Goal: Task Accomplishment & Management: Manage account settings

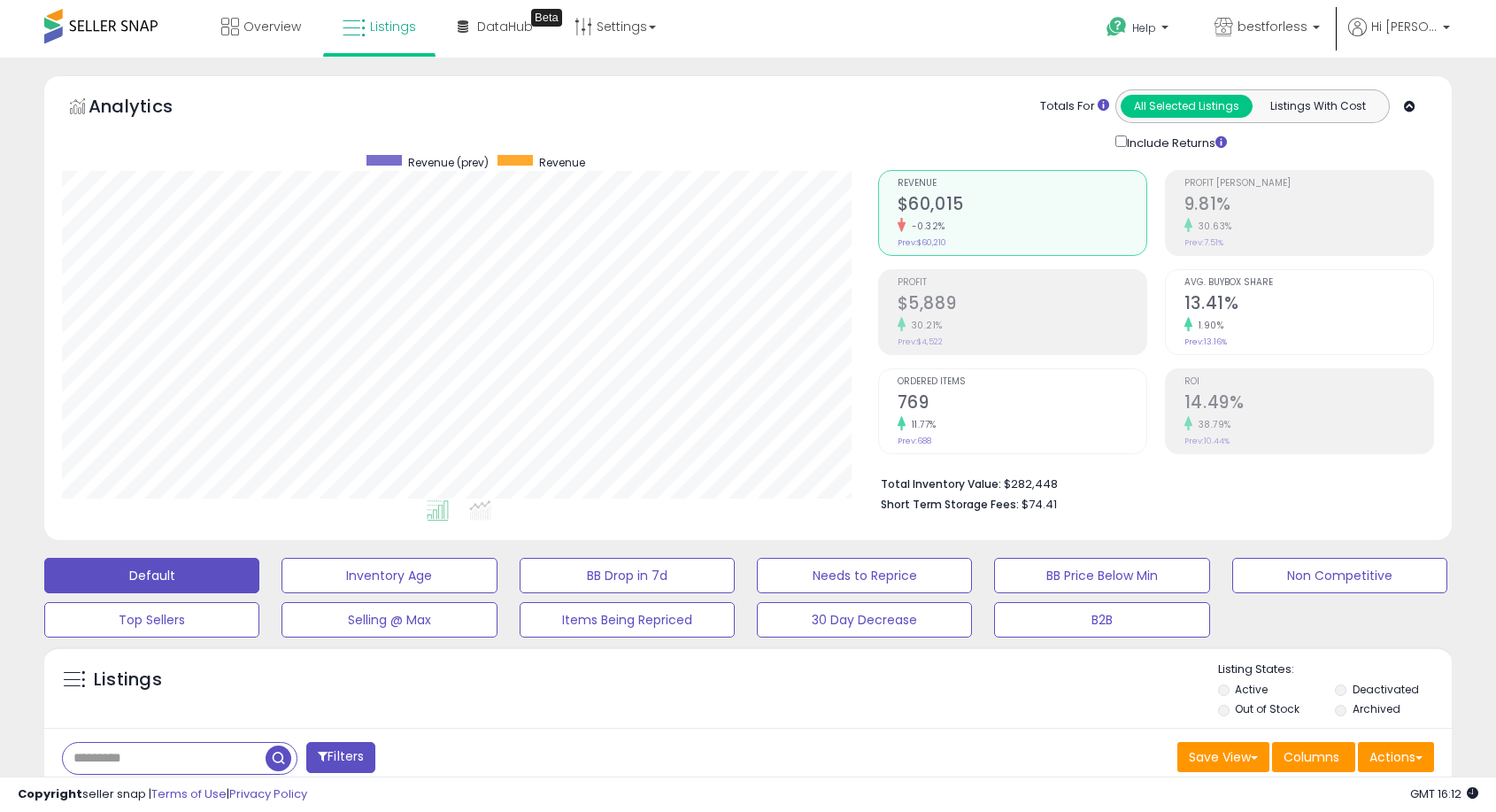
select select "**"
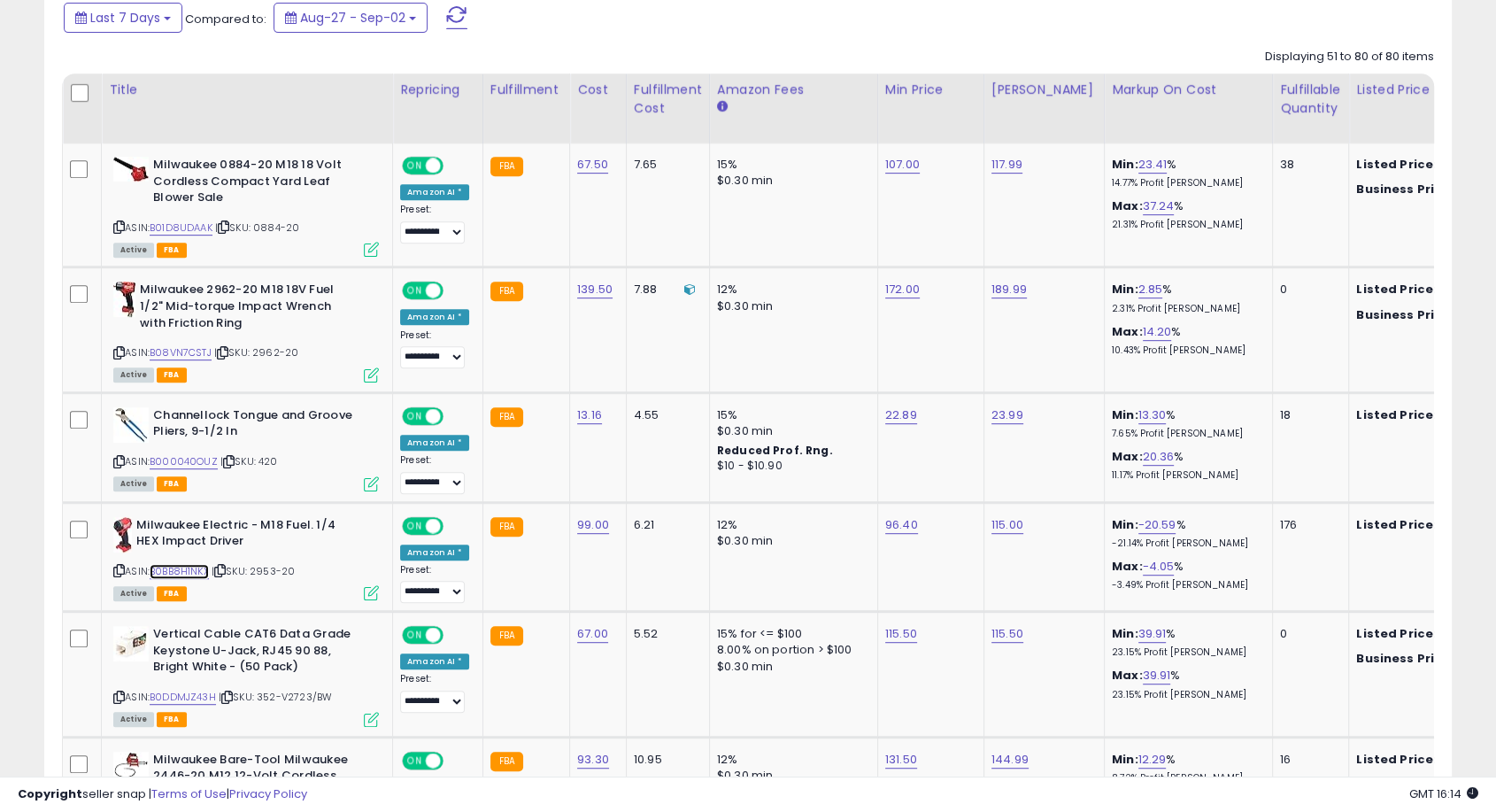
scroll to position [590, 0]
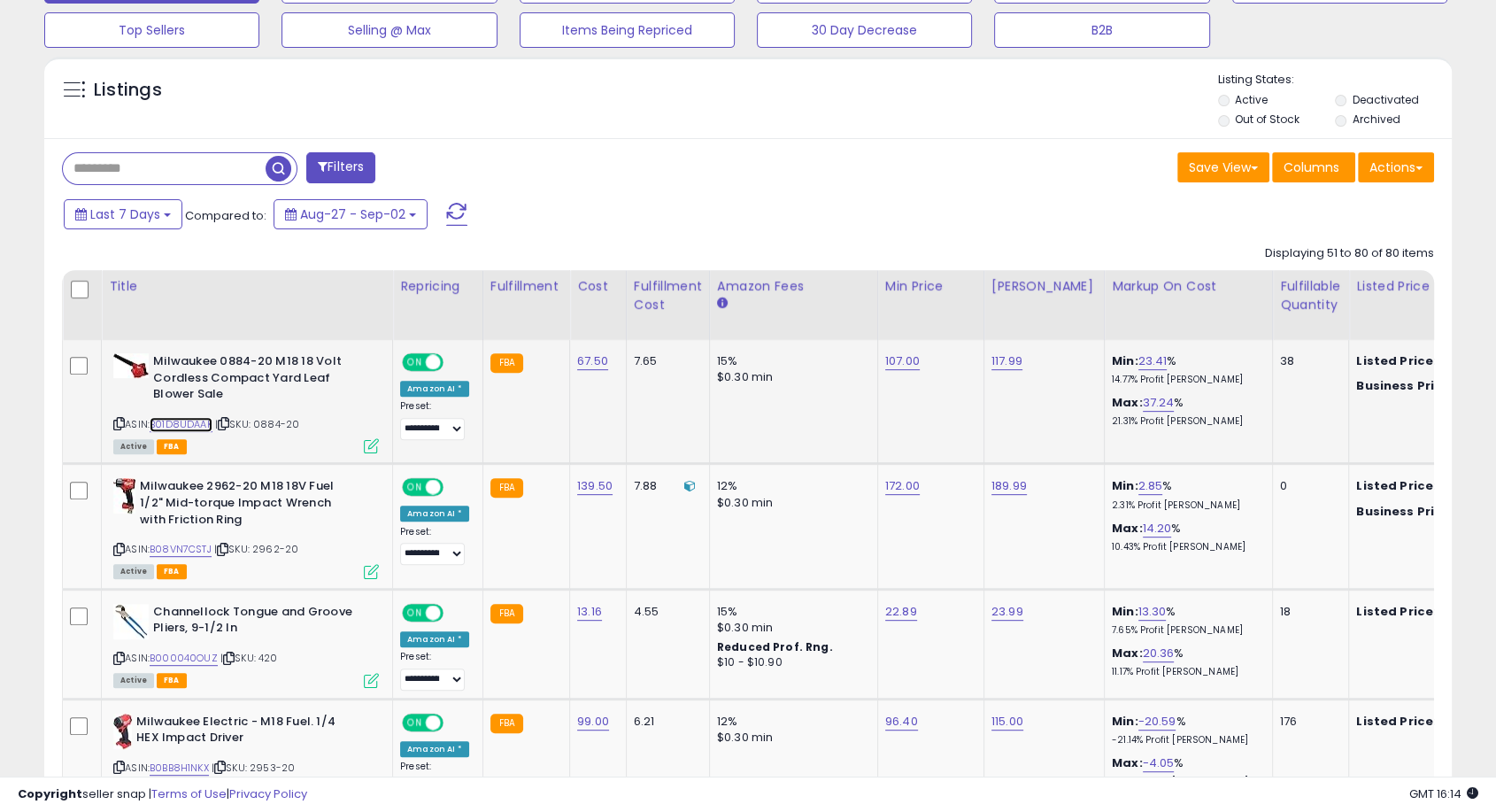
click at [196, 419] on link "B01D8UDAAK" at bounding box center [181, 424] width 63 height 15
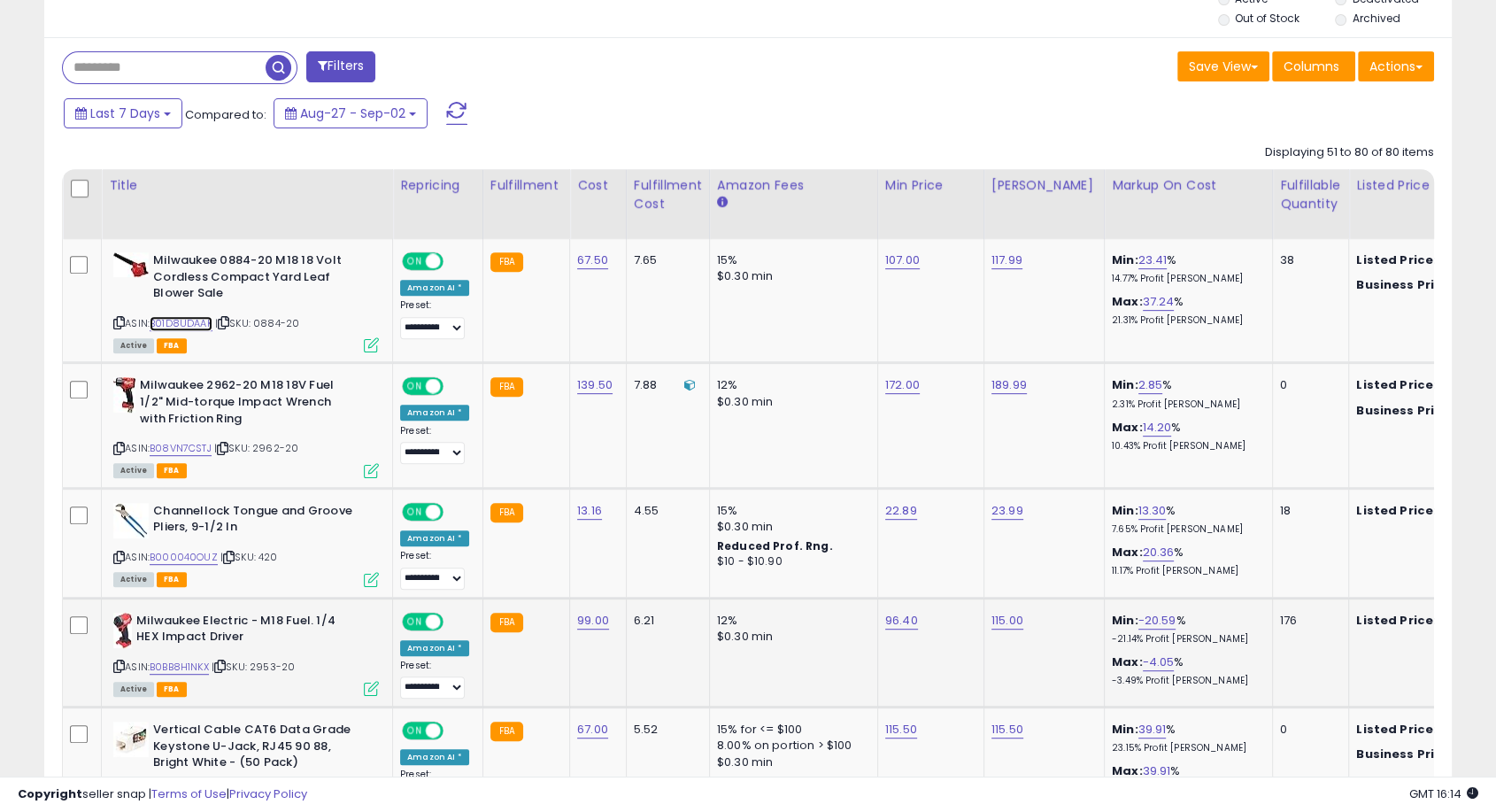
scroll to position [786, 0]
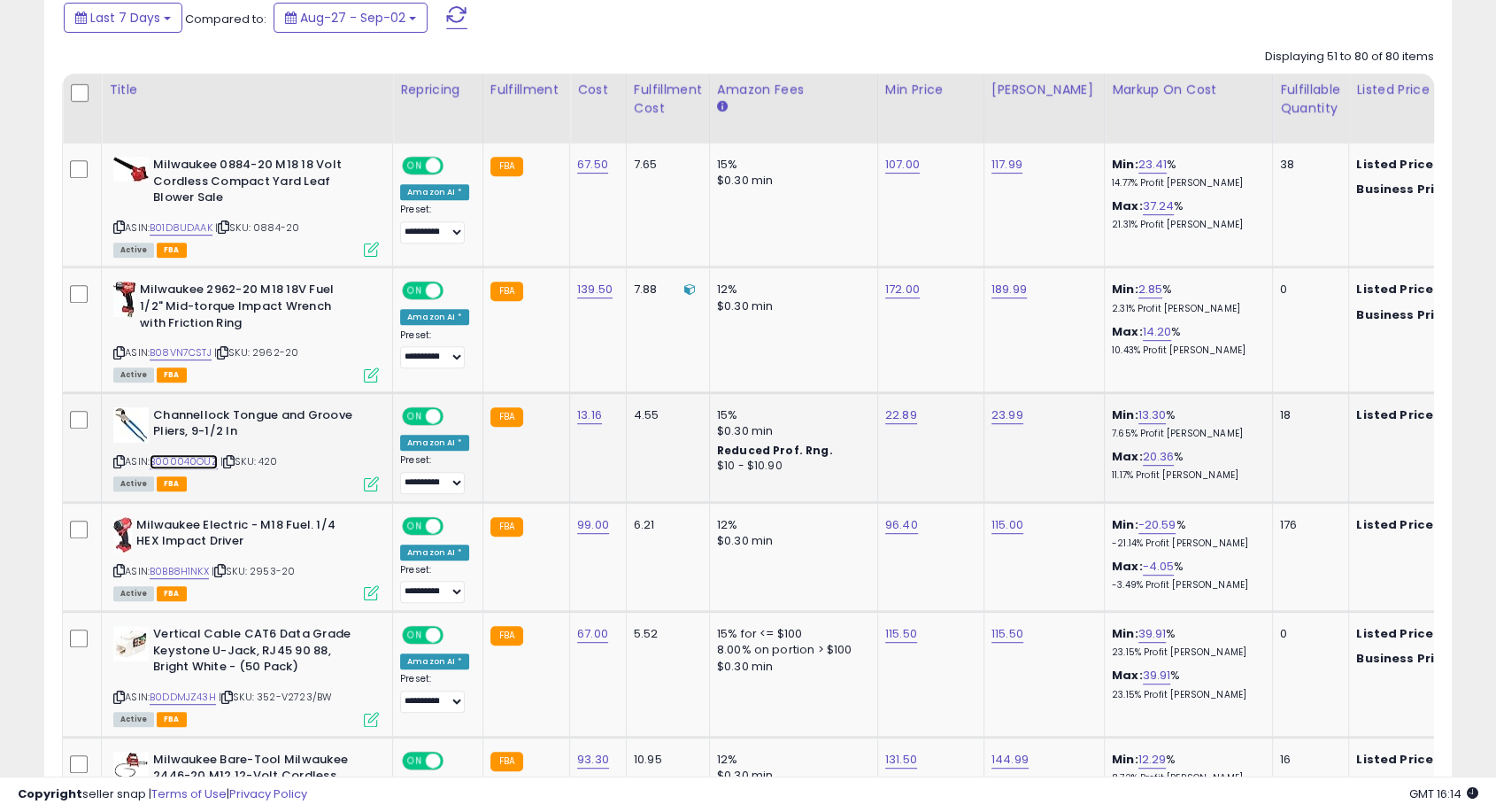
click at [191, 457] on link "B000040OUZ" at bounding box center [183, 461] width 68 height 15
click at [195, 569] on link "B0BB8H1NKX" at bounding box center [179, 571] width 59 height 15
click at [895, 523] on link "96.40" at bounding box center [902, 525] width 32 height 18
drag, startPoint x: 849, startPoint y: 482, endPoint x: 725, endPoint y: 489, distance: 124.2
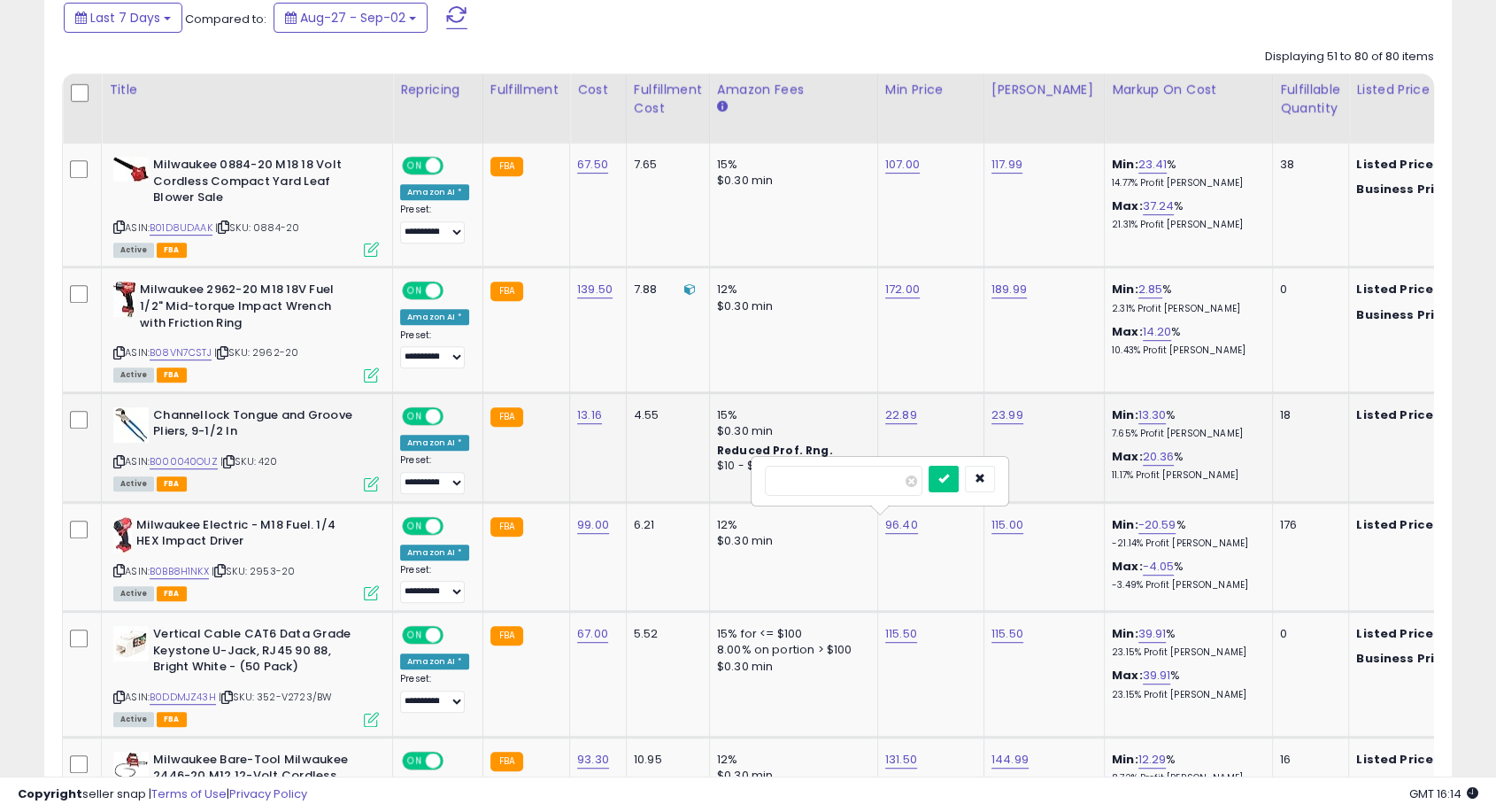
type input "*****"
click button "submit" at bounding box center [944, 478] width 31 height 27
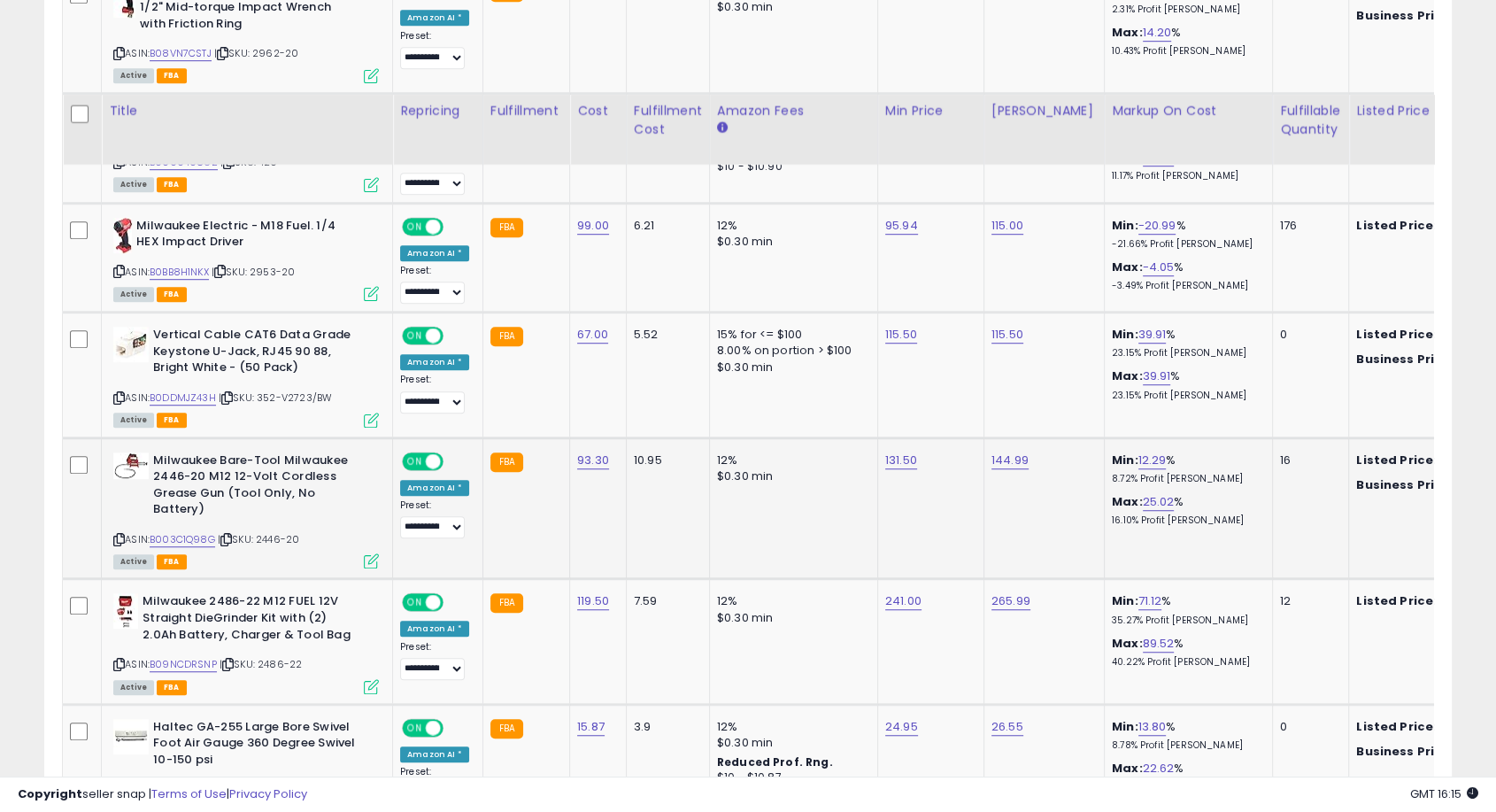
scroll to position [1180, 0]
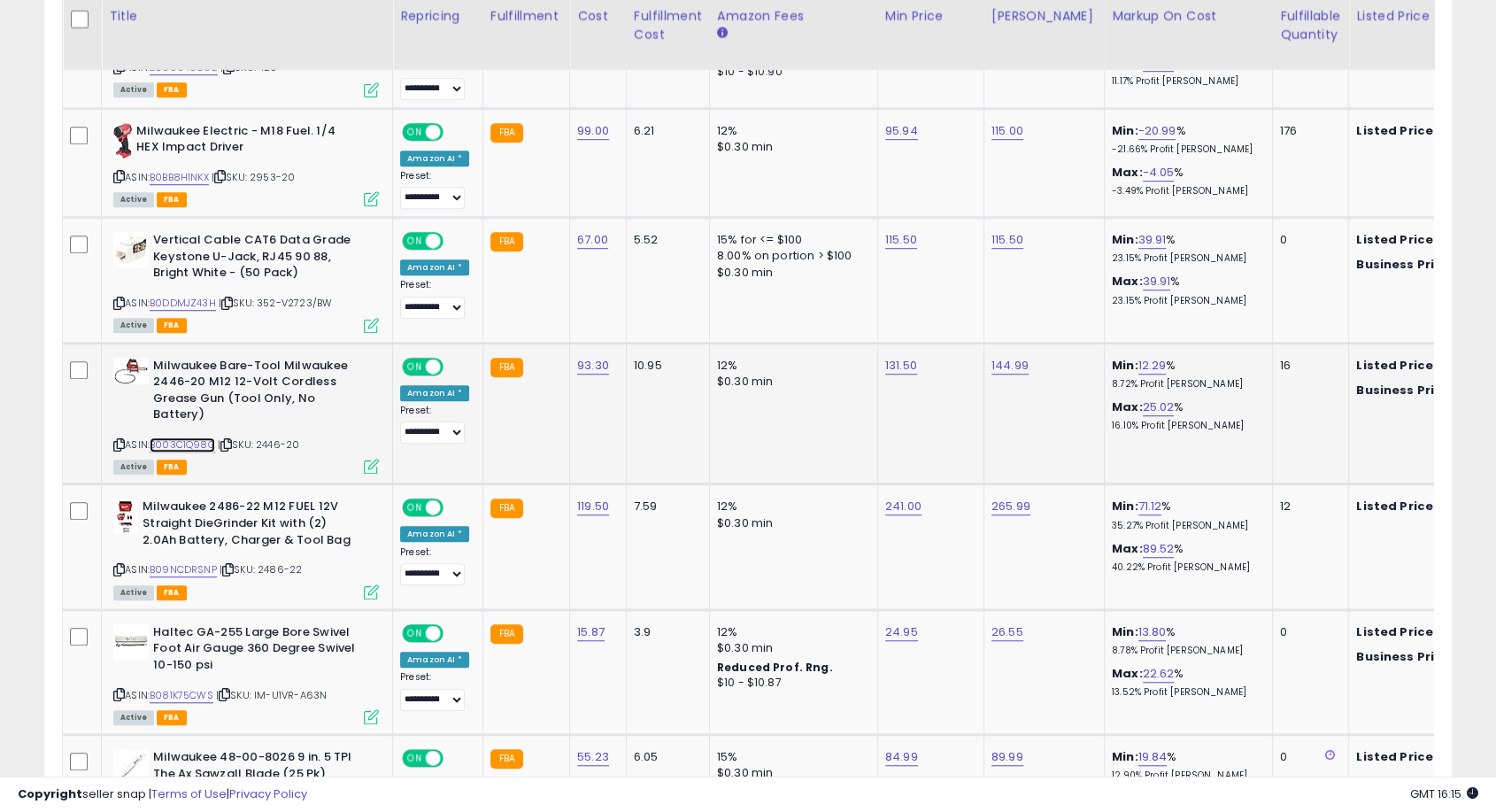
click at [191, 437] on link "B003C1Q98G" at bounding box center [182, 444] width 66 height 15
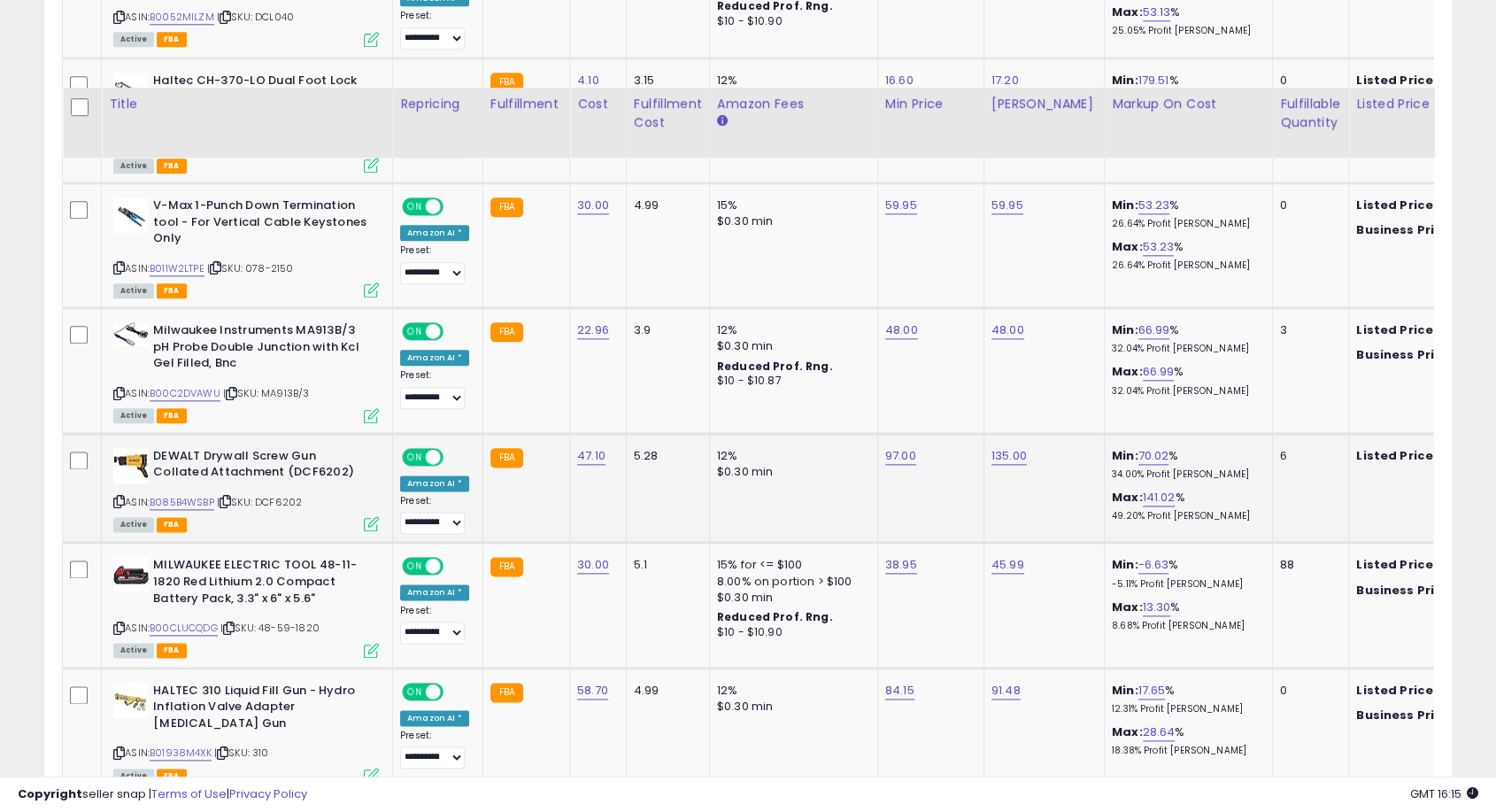
scroll to position [2164, 0]
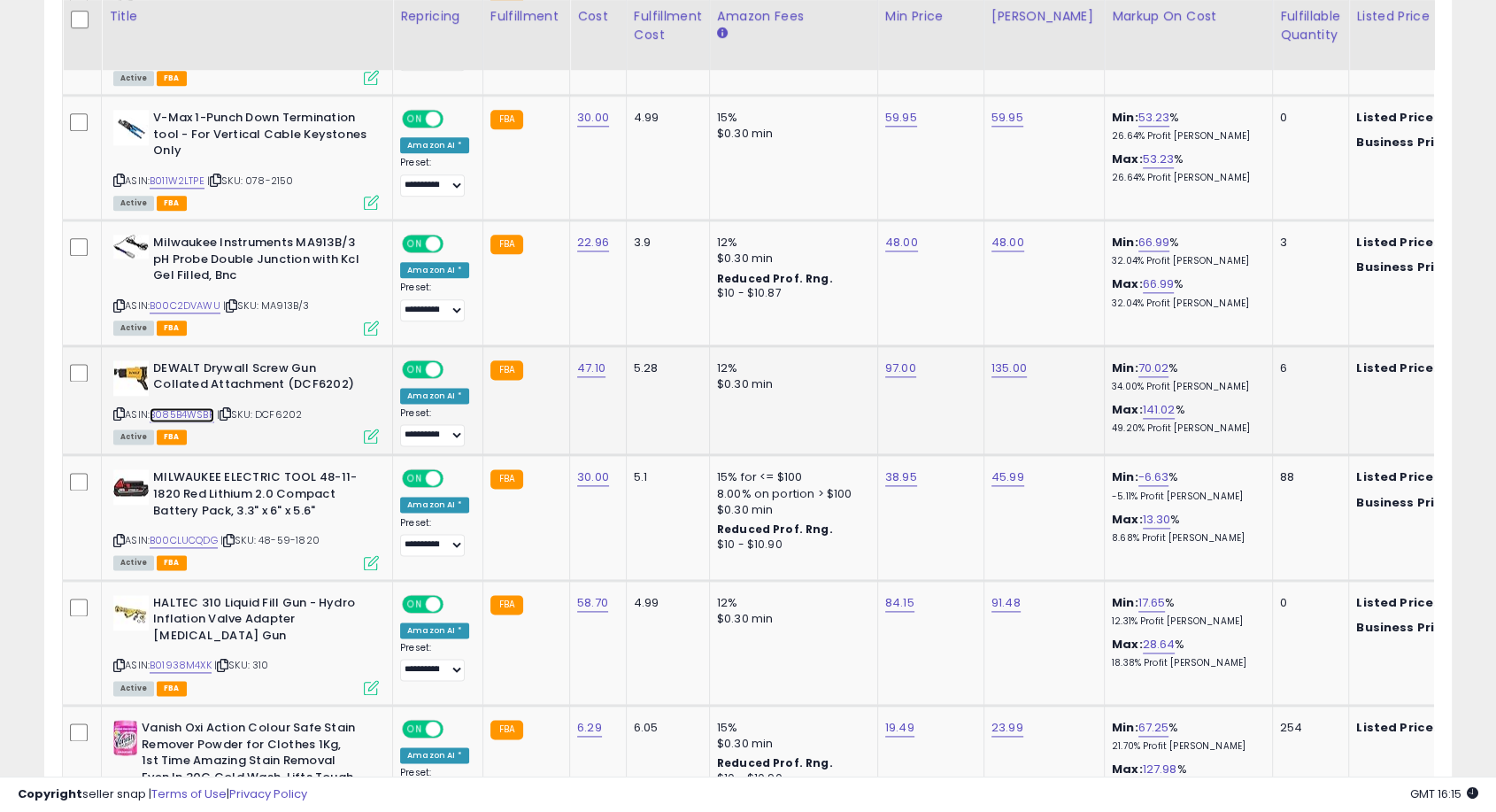
click at [188, 407] on link "B085B4WSBP" at bounding box center [182, 414] width 65 height 15
click at [890, 359] on link "97.00" at bounding box center [901, 368] width 31 height 18
drag, startPoint x: 853, startPoint y: 304, endPoint x: 746, endPoint y: 299, distance: 107.1
click at [747, 300] on tbody "**********" at bounding box center [1437, 668] width 2749 height 3806
type input "*****"
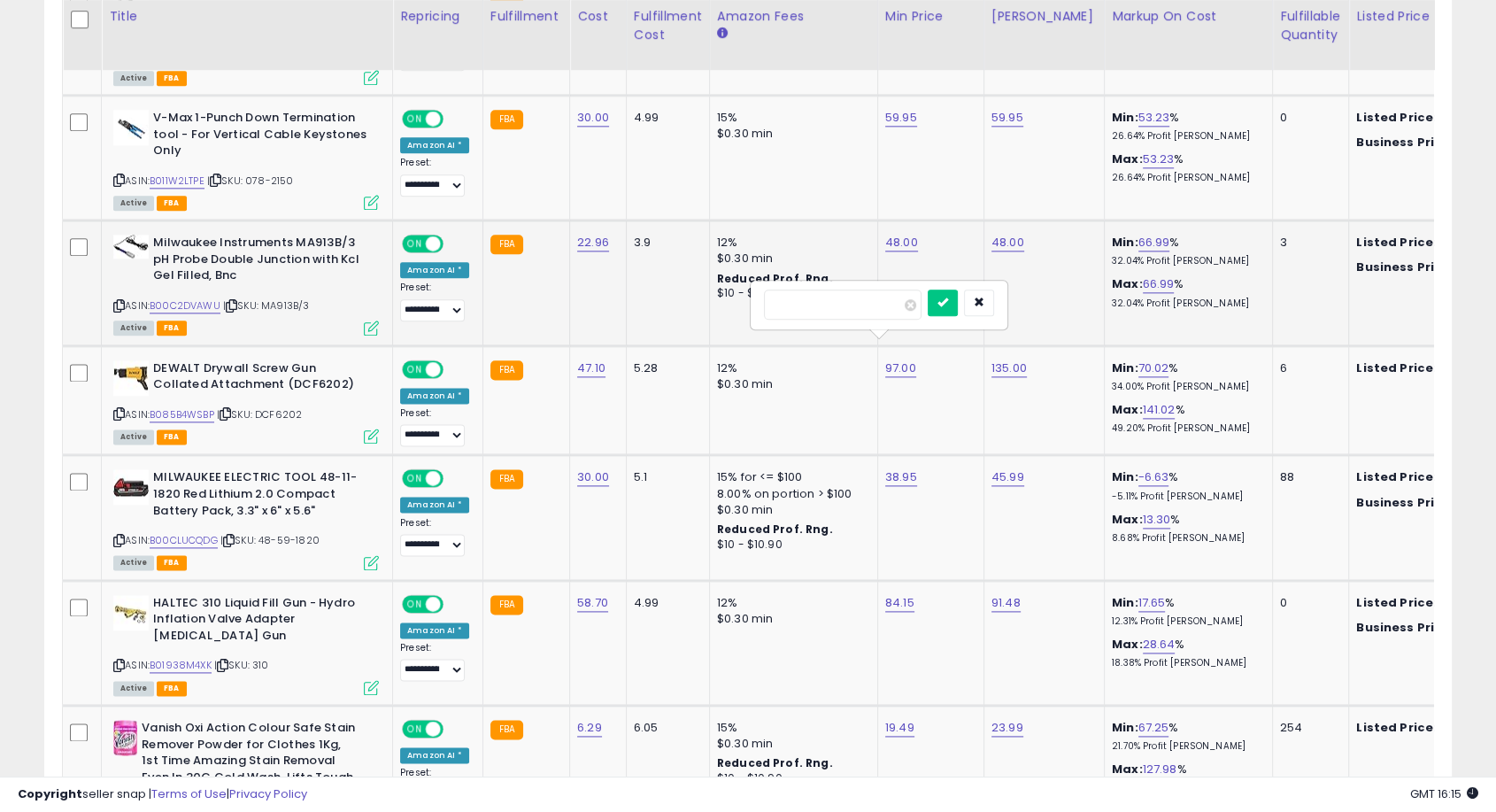
click button "submit" at bounding box center [943, 302] width 31 height 27
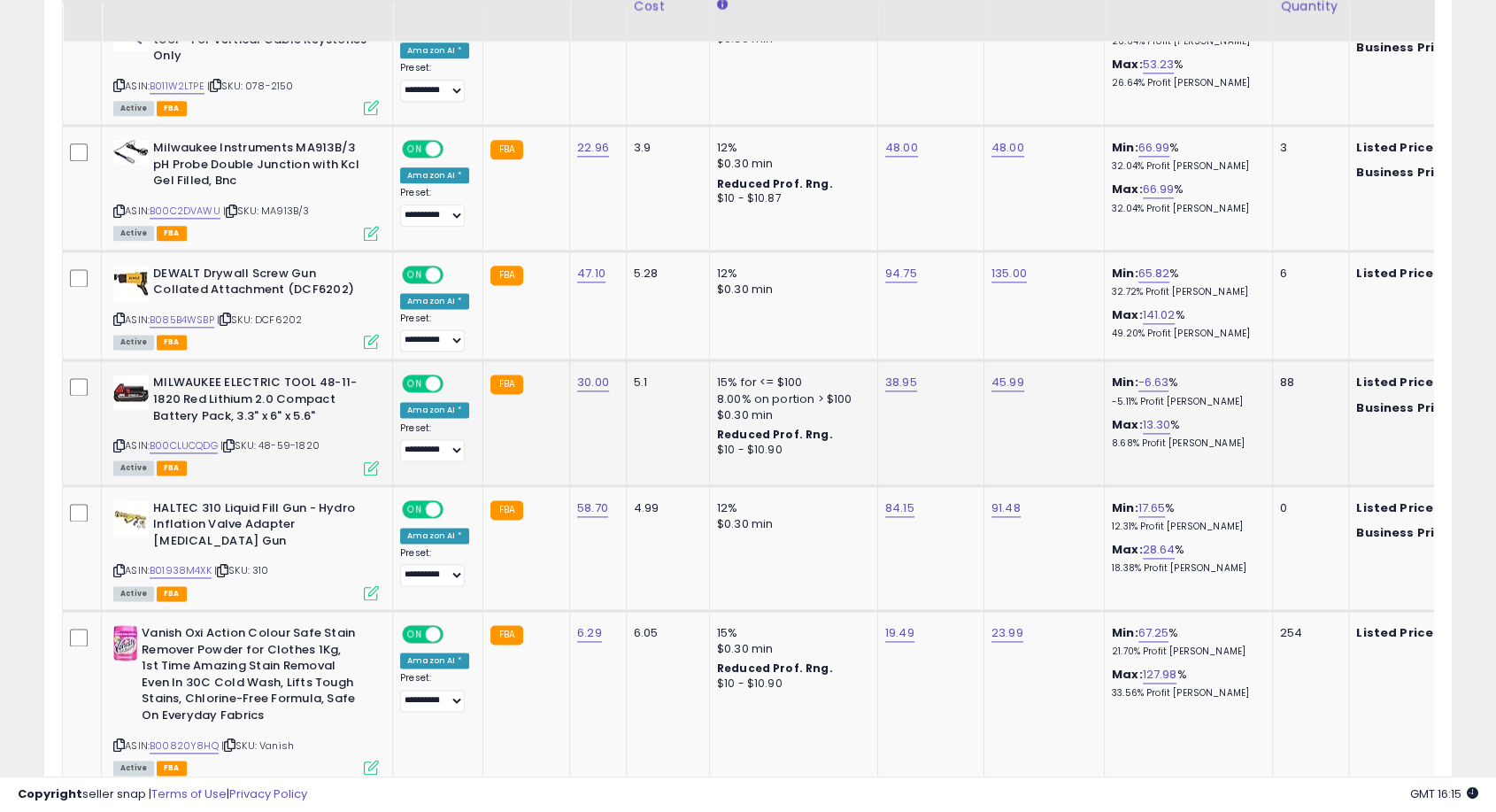
scroll to position [2262, 0]
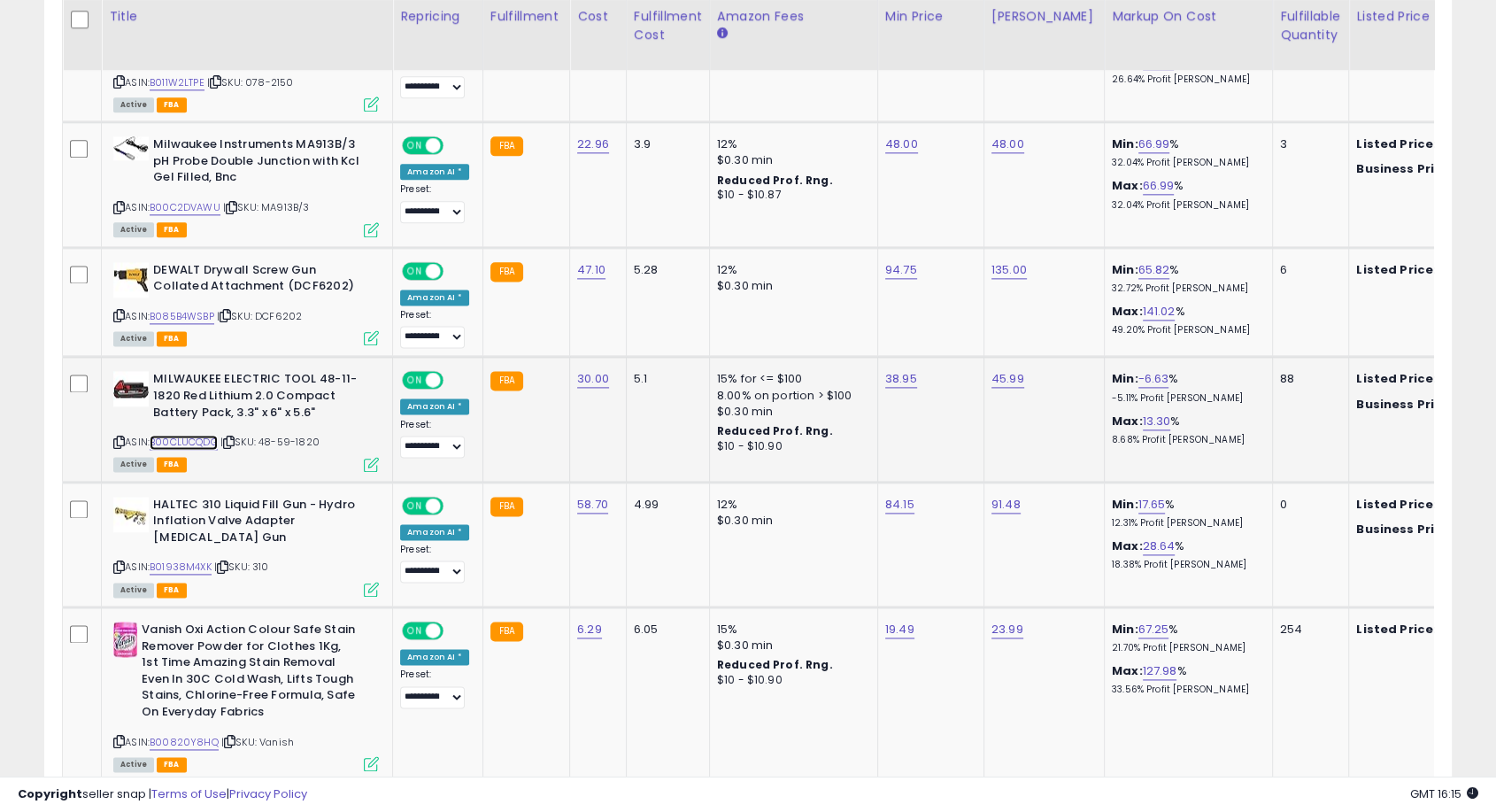
click at [200, 435] on link "B00CLUCQDG" at bounding box center [183, 442] width 68 height 15
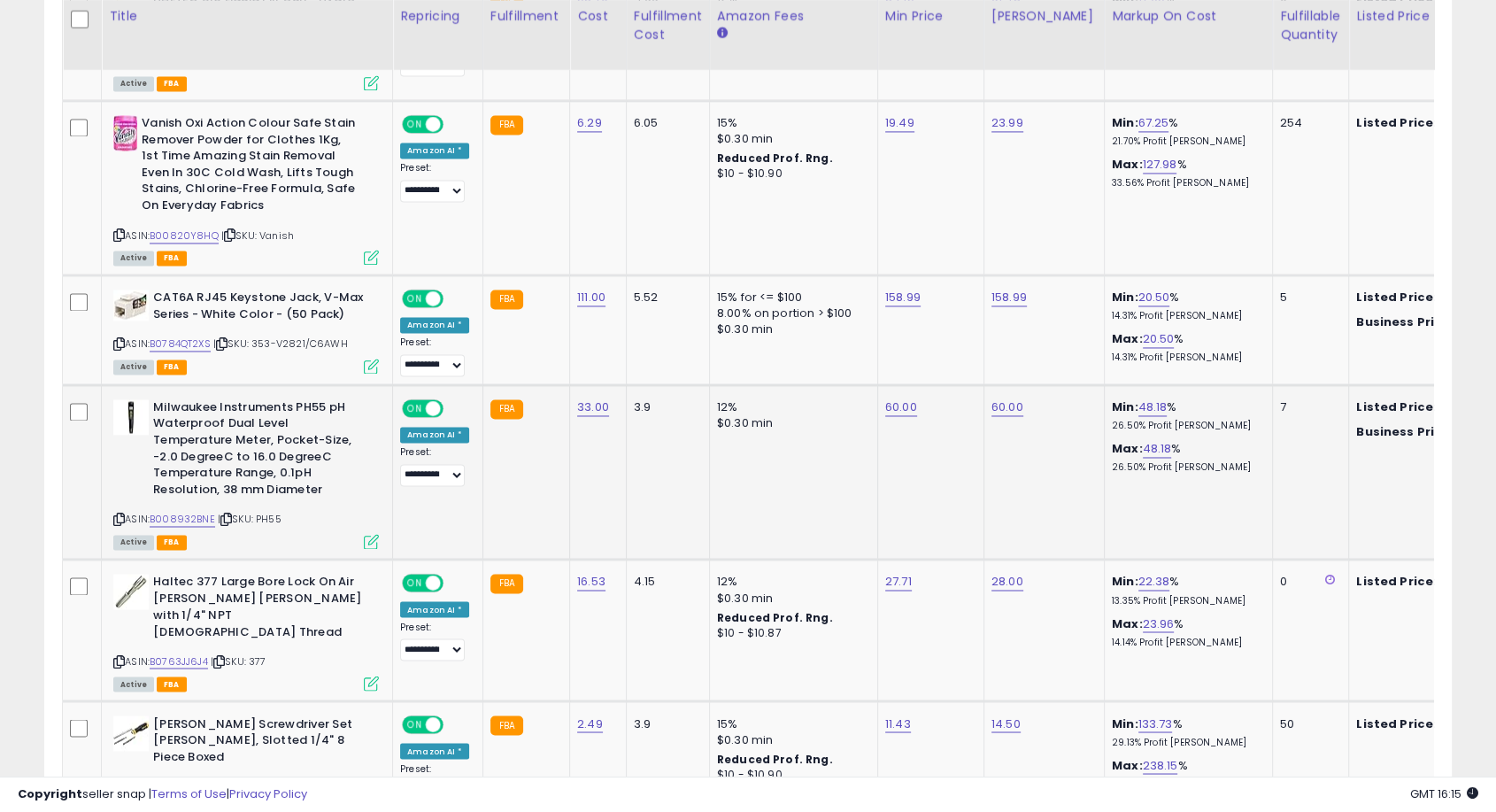
scroll to position [2951, 0]
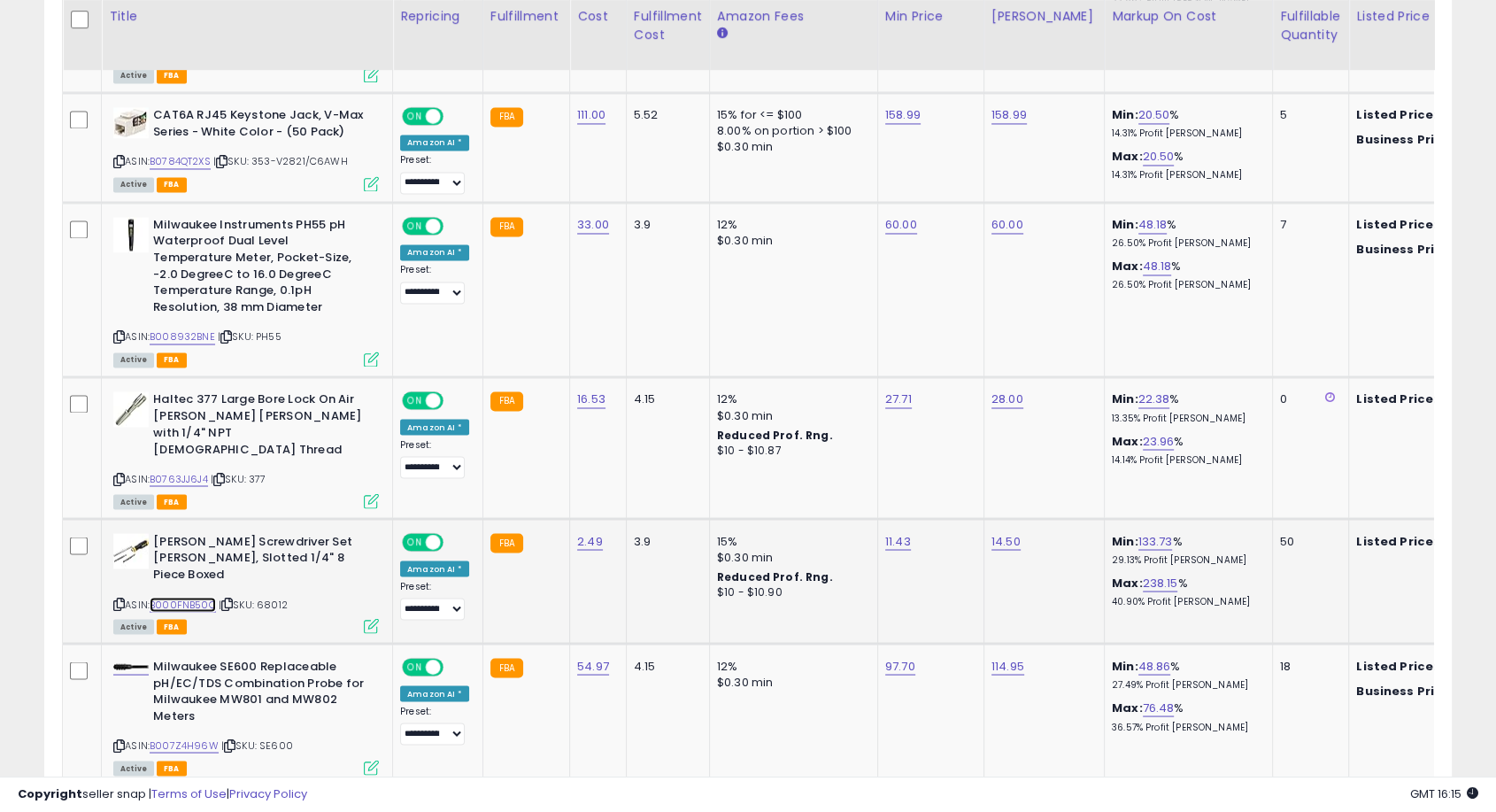
click at [198, 596] on link "B000FNB50Q" at bounding box center [182, 603] width 66 height 15
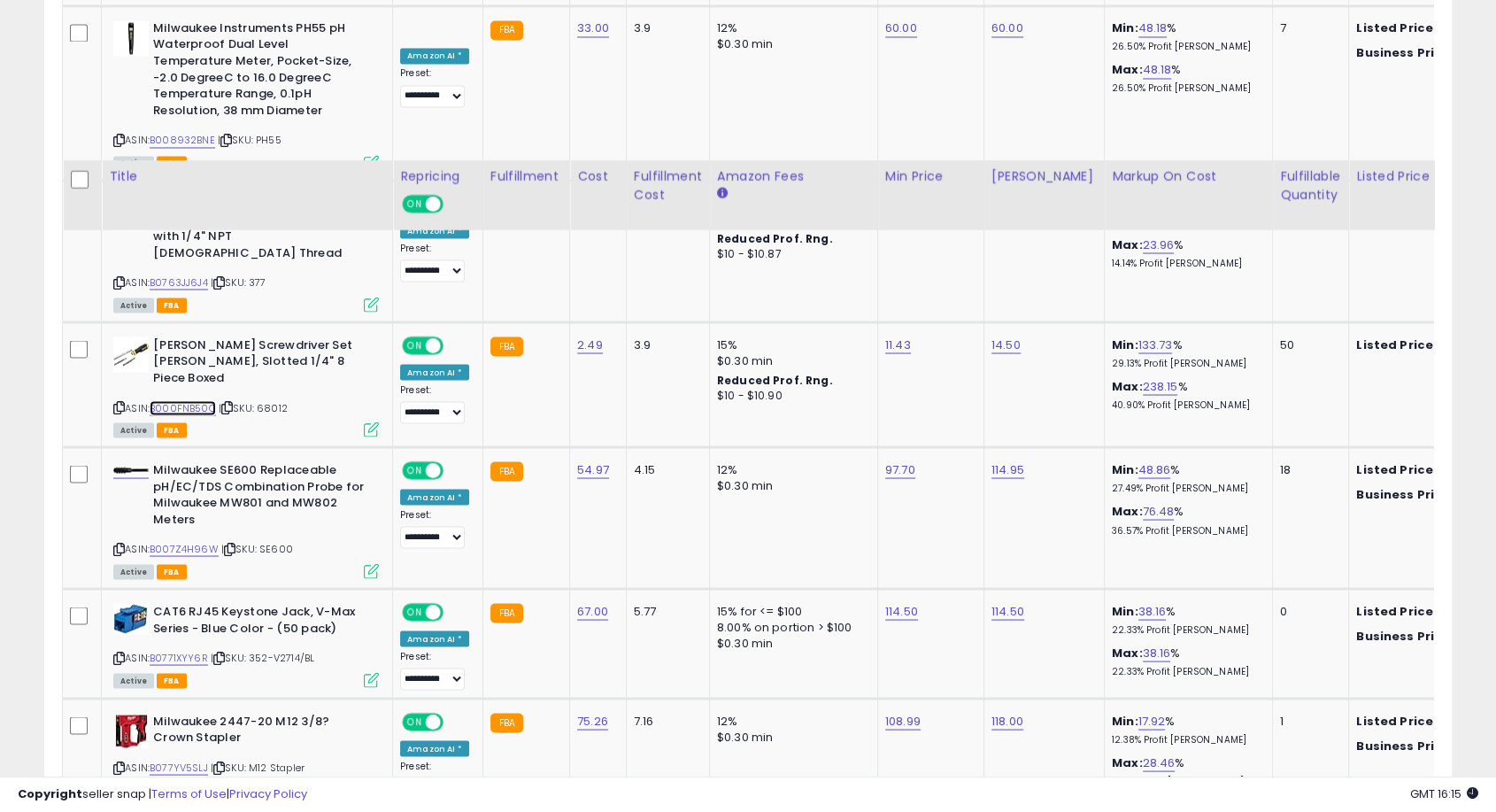
scroll to position [3442, 0]
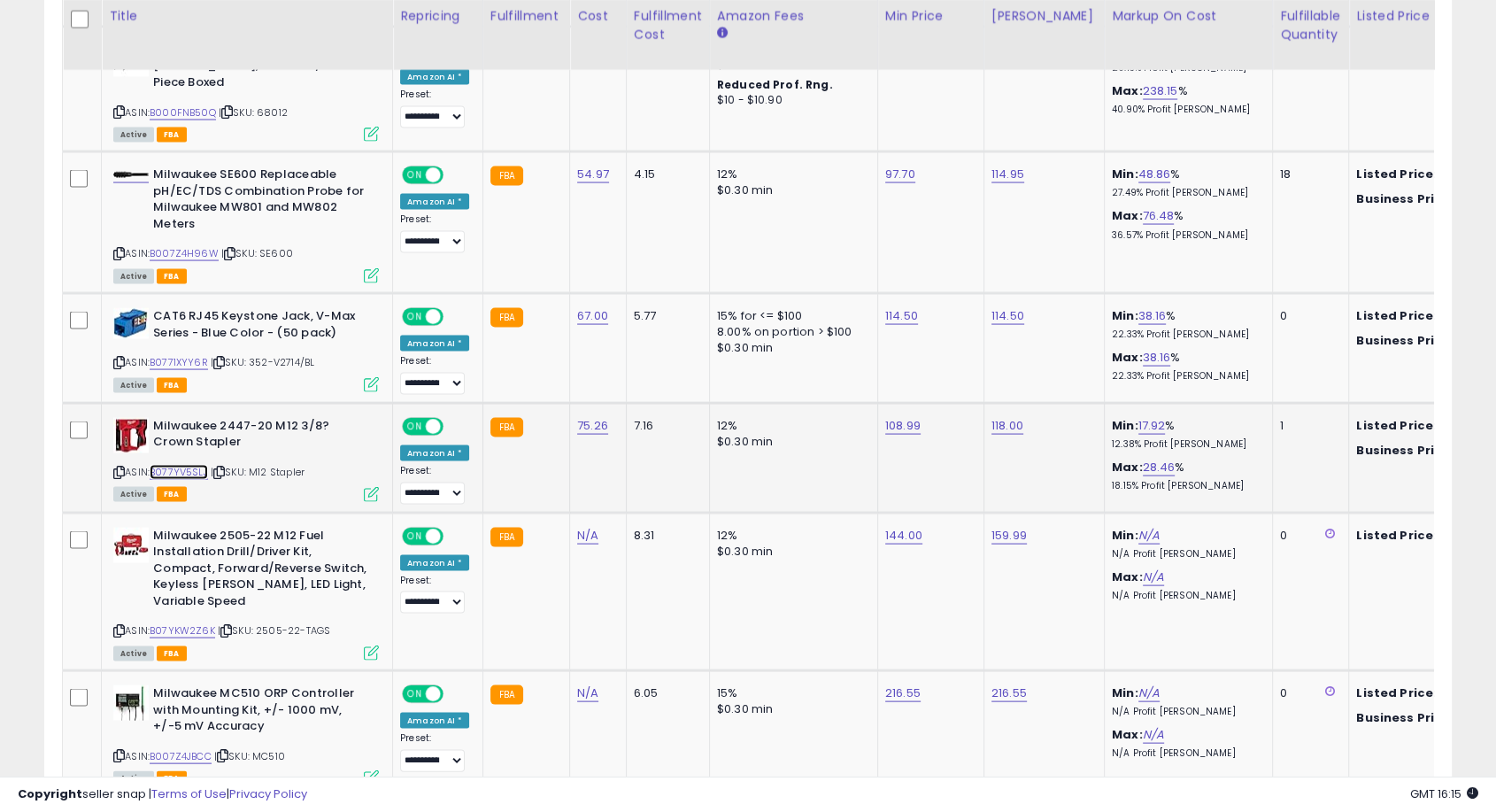
click at [186, 465] on link "B077YV5SLJ" at bounding box center [178, 471] width 58 height 15
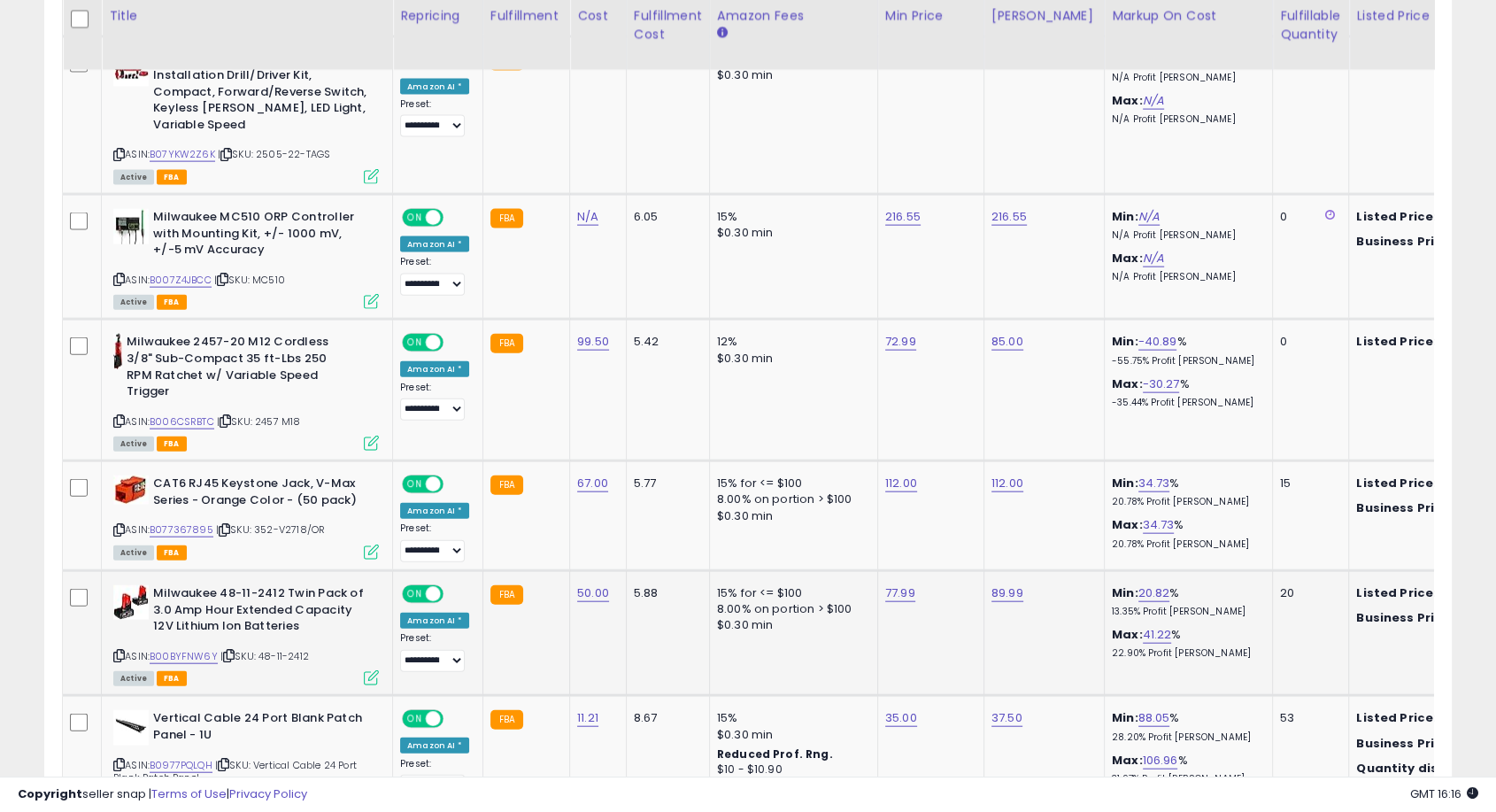
scroll to position [4018, 0]
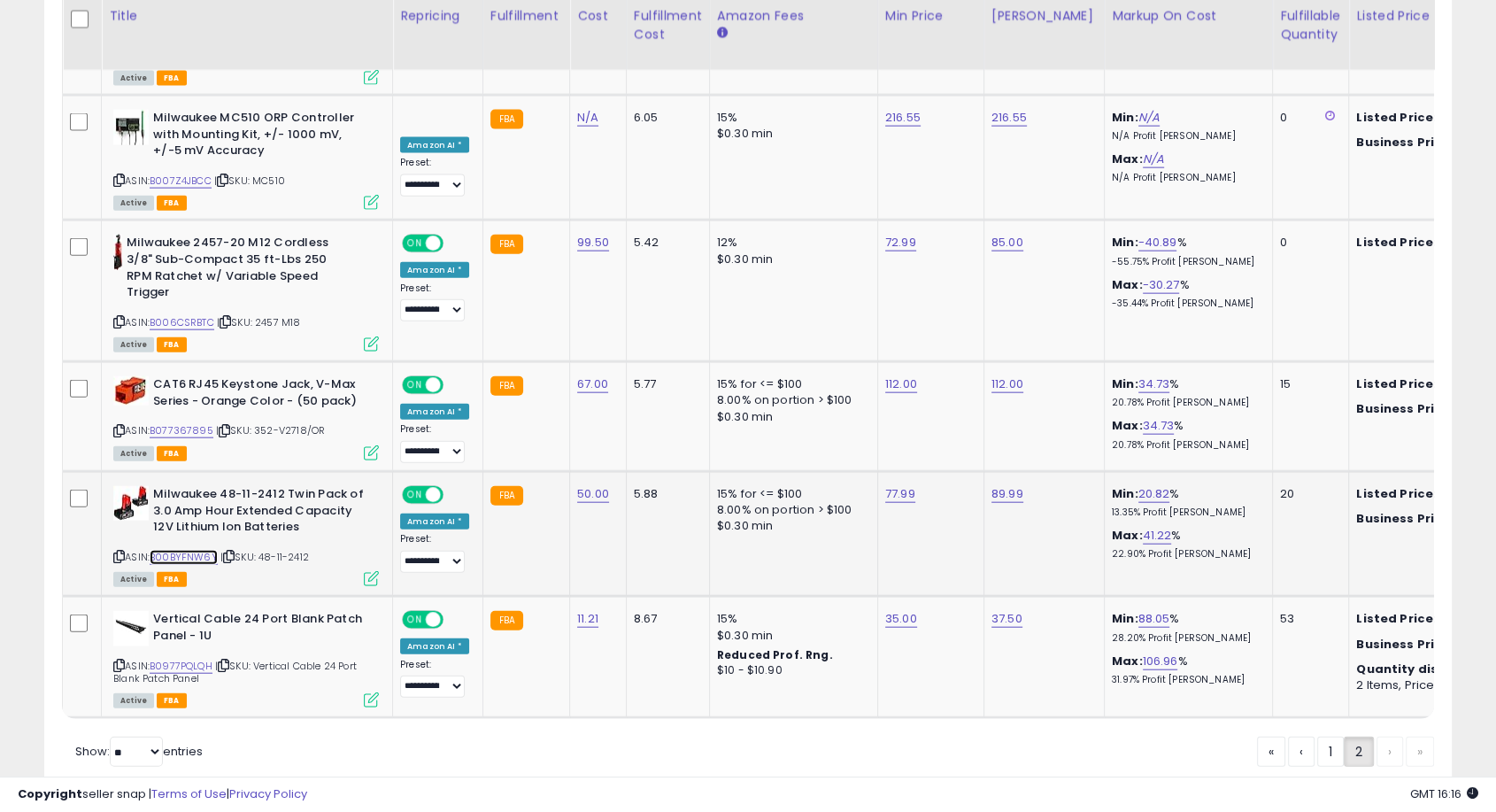
click at [199, 550] on link "B00BYFNW6Y" at bounding box center [183, 557] width 68 height 15
click at [887, 485] on link "77.99" at bounding box center [901, 494] width 31 height 18
click at [927, 361] on button "submit" at bounding box center [942, 374] width 31 height 27
drag, startPoint x: 812, startPoint y: 365, endPoint x: 719, endPoint y: 351, distance: 94.0
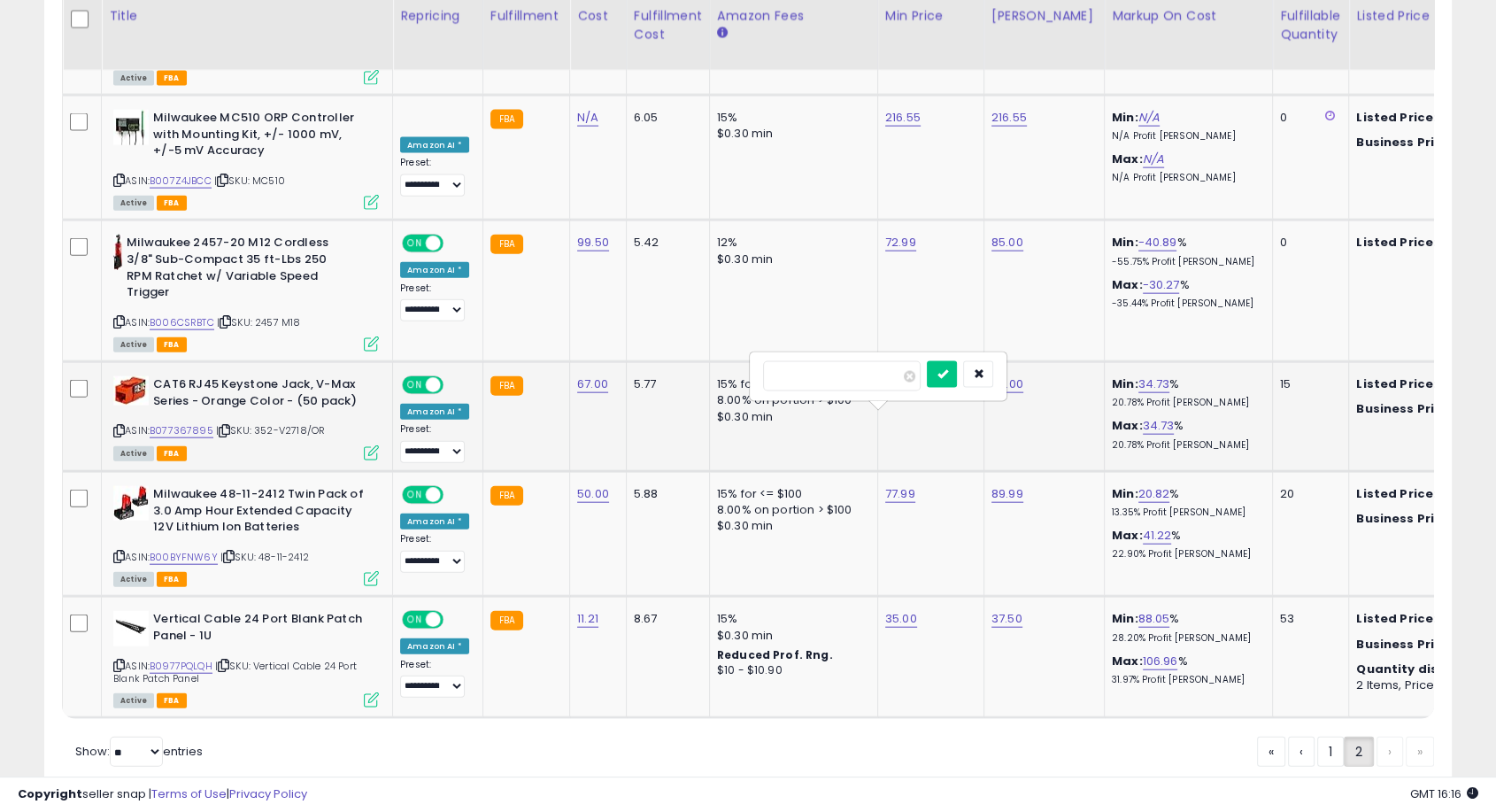
type input "*****"
click button "submit" at bounding box center [942, 374] width 31 height 27
click at [172, 658] on link "B0977PQLQH" at bounding box center [181, 665] width 63 height 15
click at [1327, 736] on link "1" at bounding box center [1331, 751] width 27 height 31
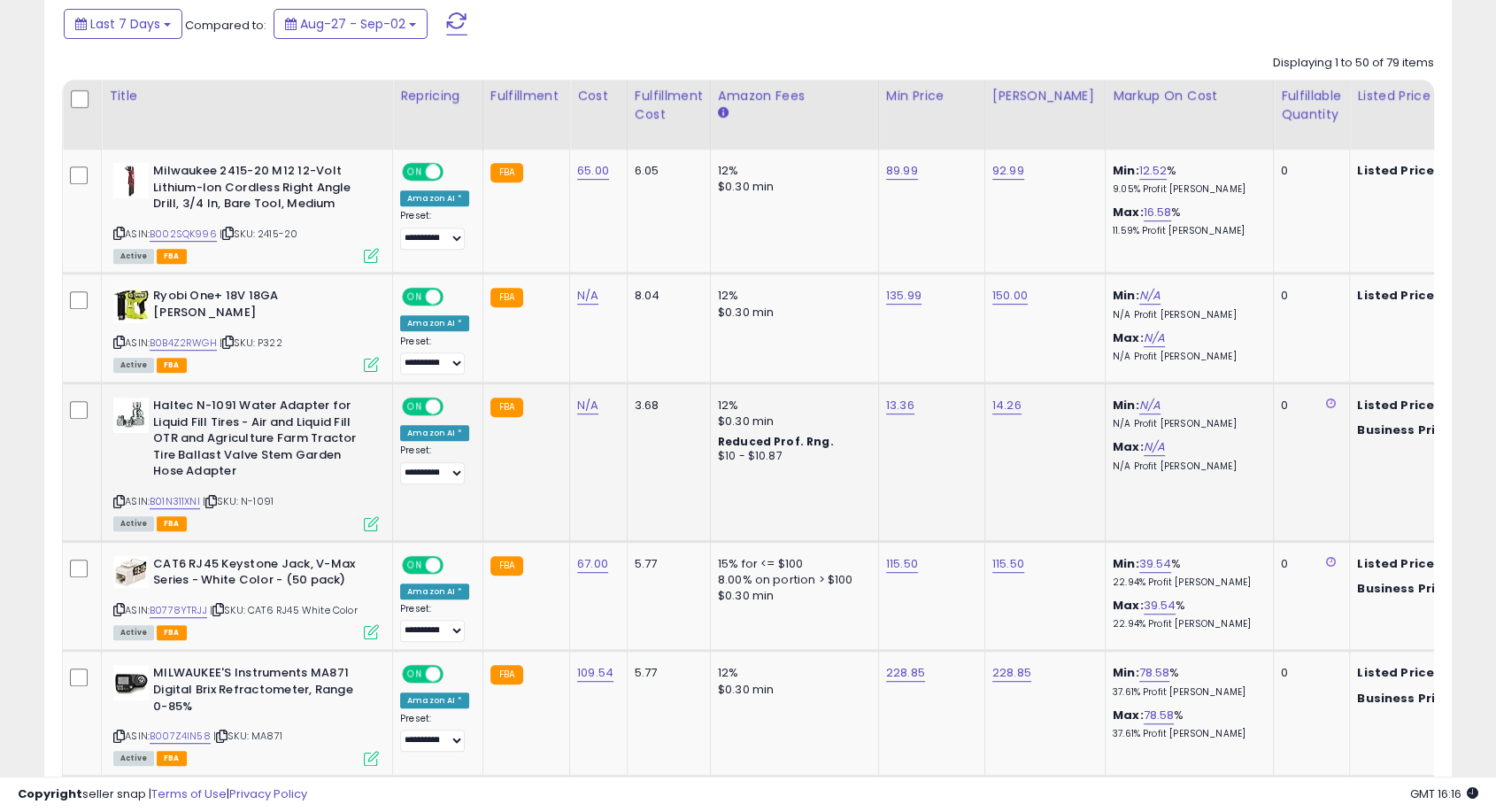
scroll to position [680, 0]
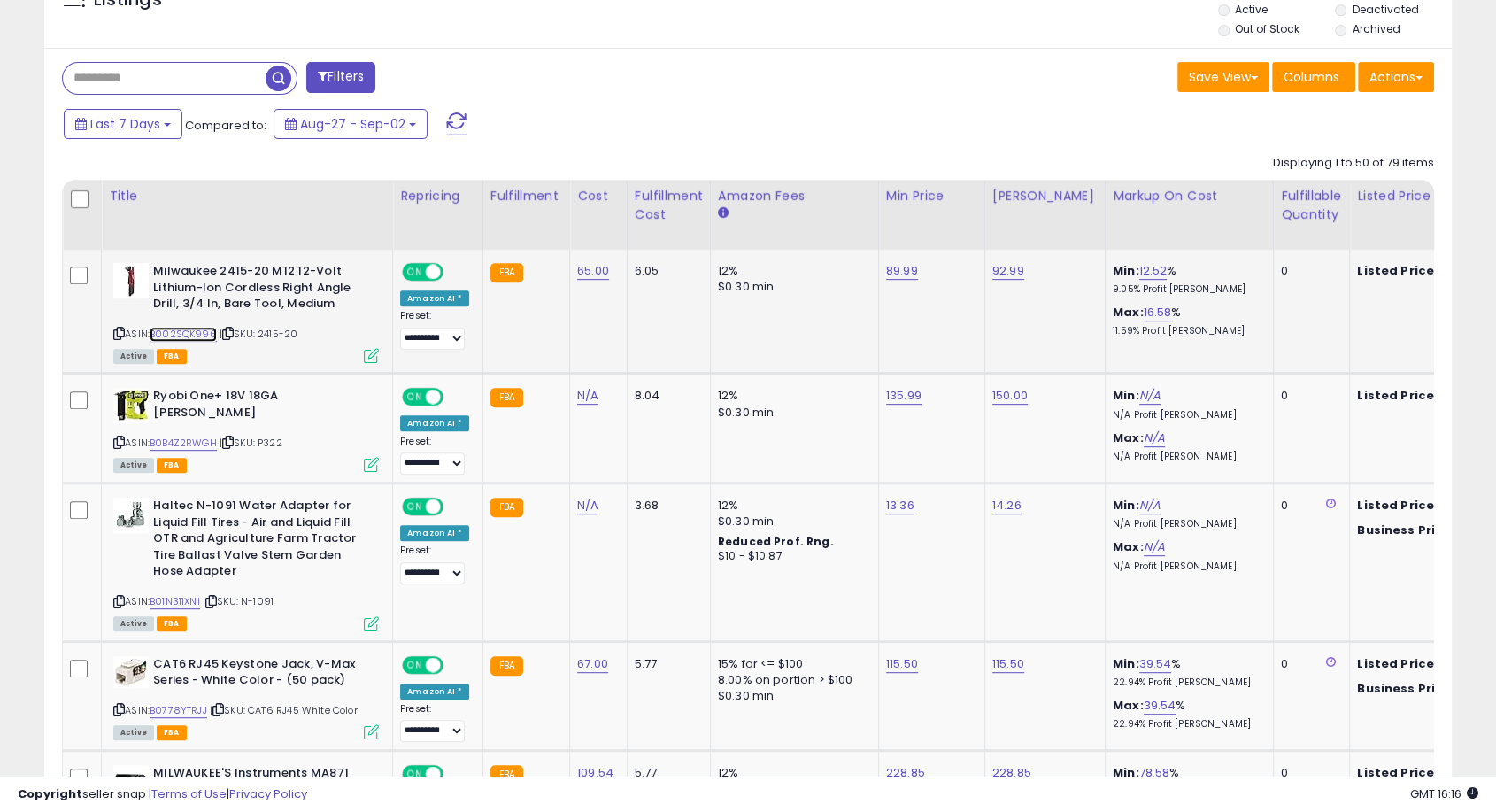
click at [206, 331] on link "B002SQK996" at bounding box center [183, 334] width 67 height 15
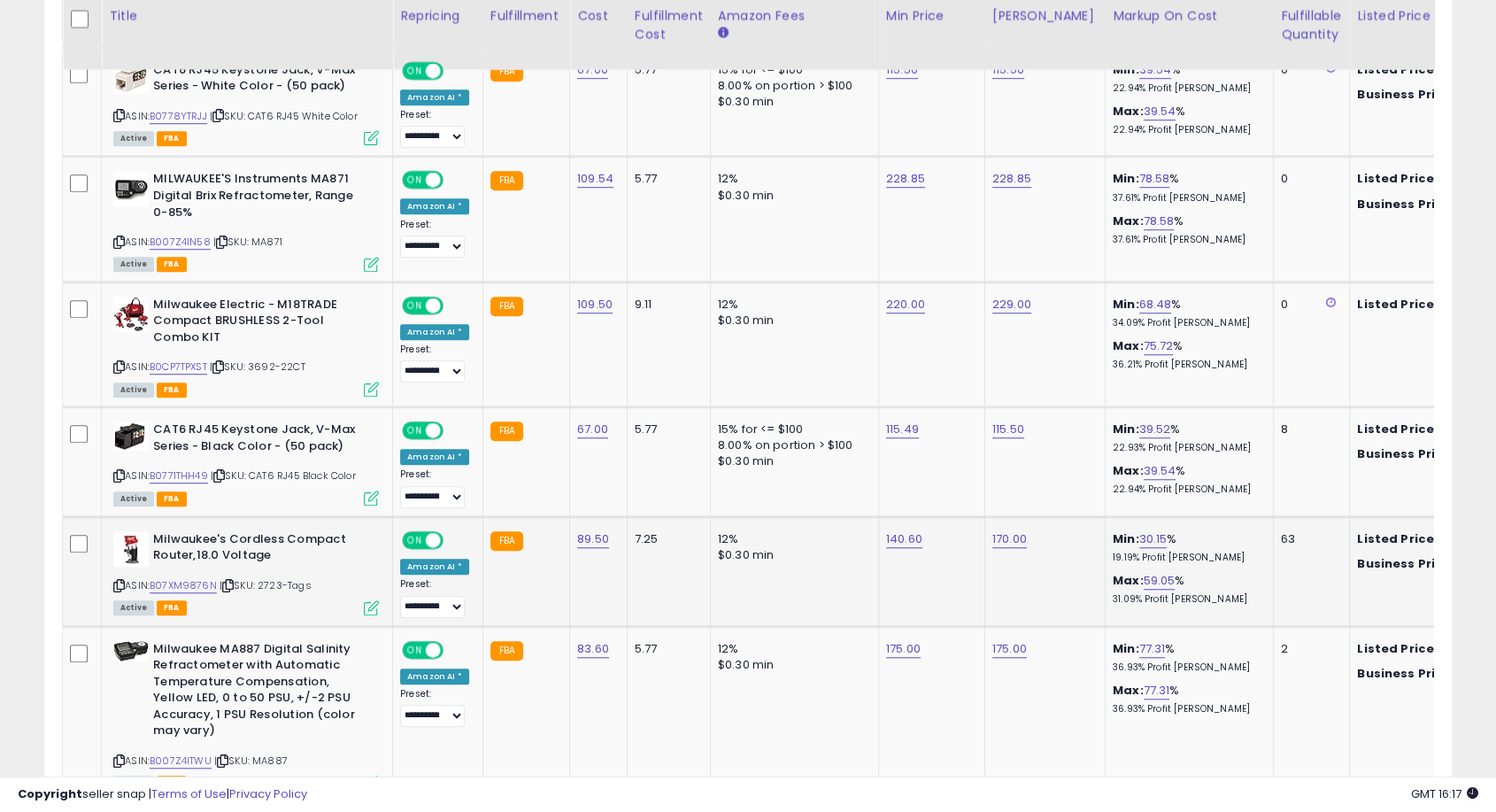
scroll to position [1369, 0]
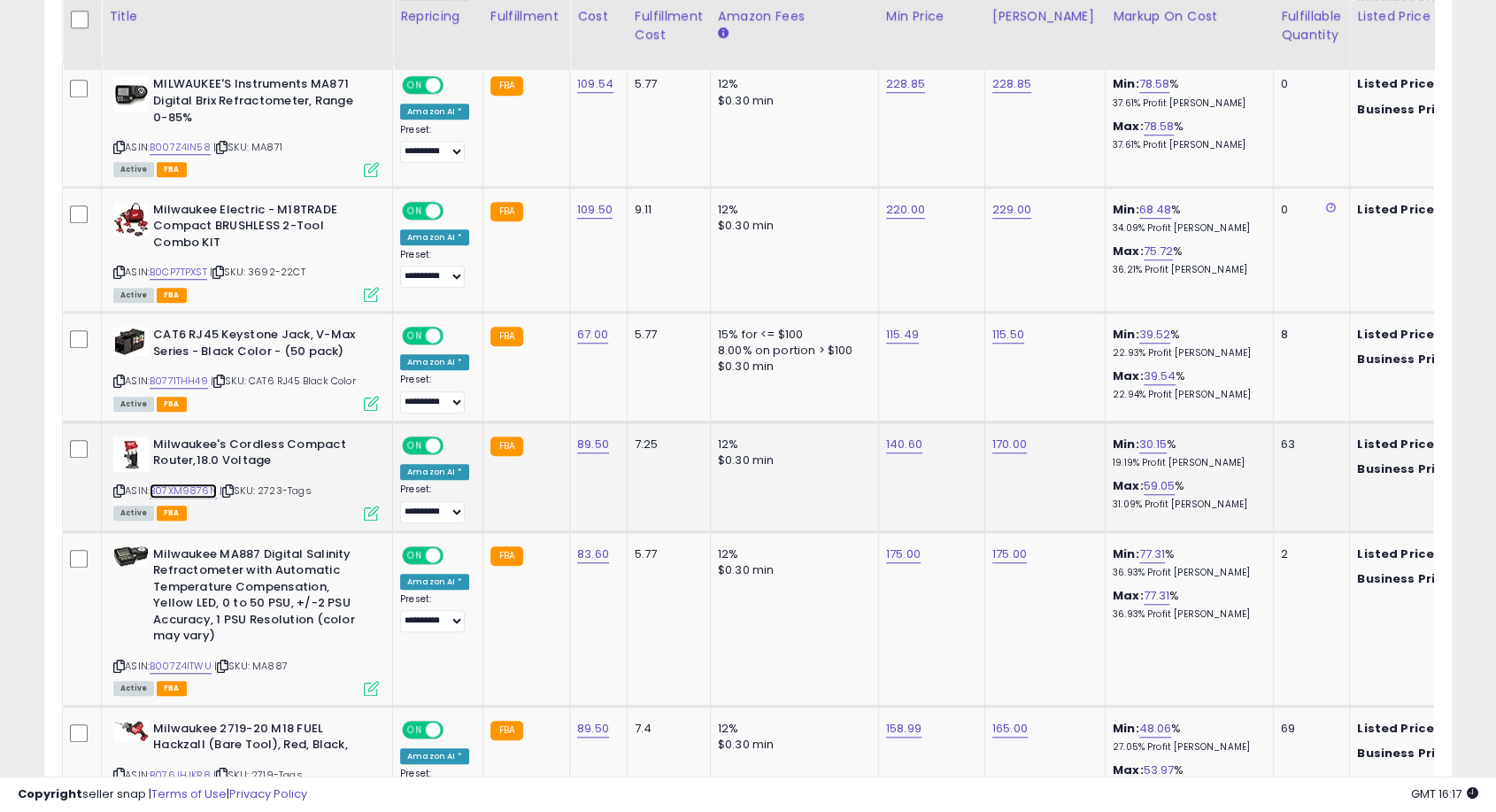
click at [186, 483] on link "B07XM9876N" at bounding box center [183, 490] width 67 height 15
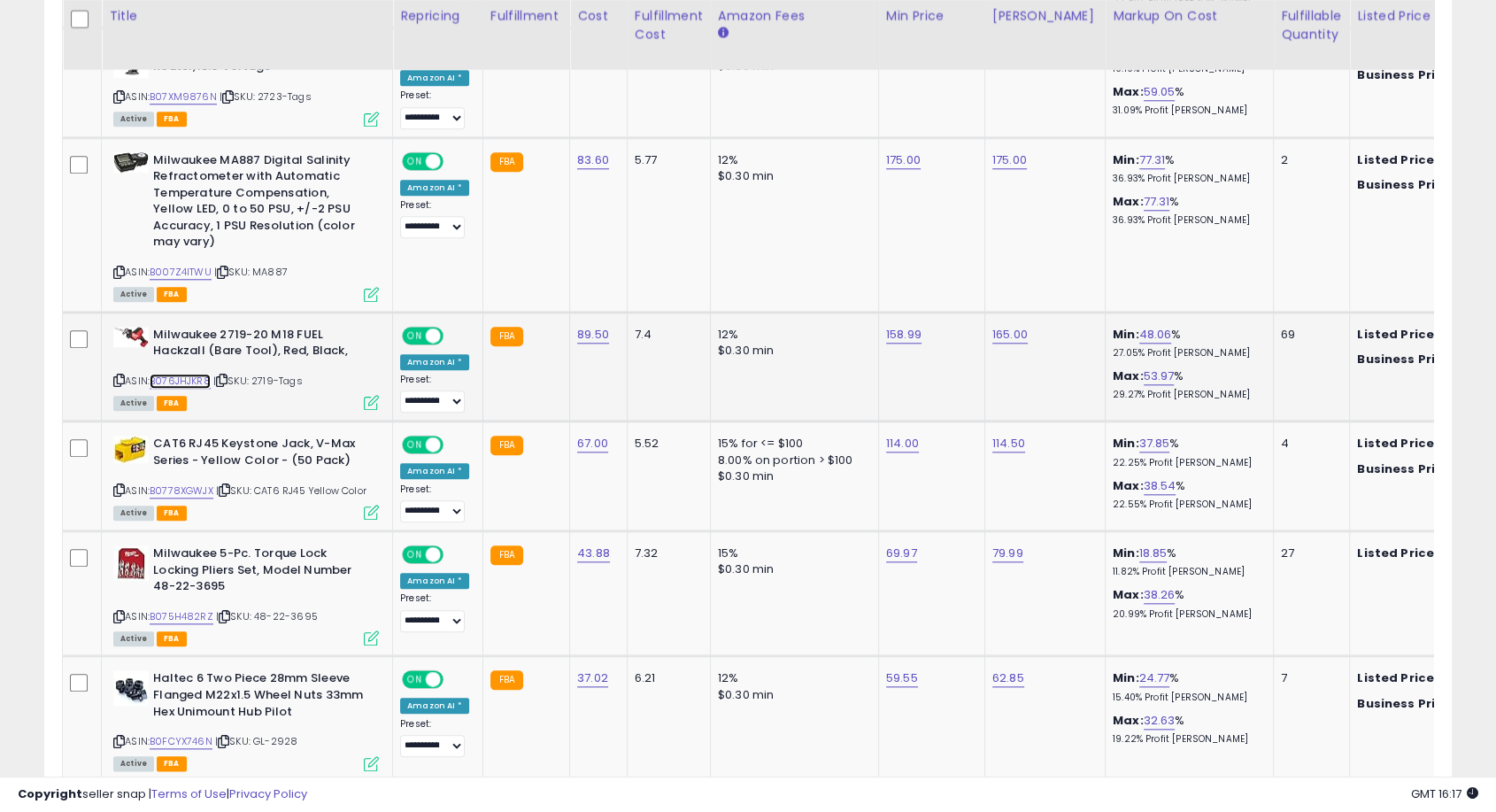
click at [181, 376] on link "B076JHJKR8" at bounding box center [180, 381] width 61 height 15
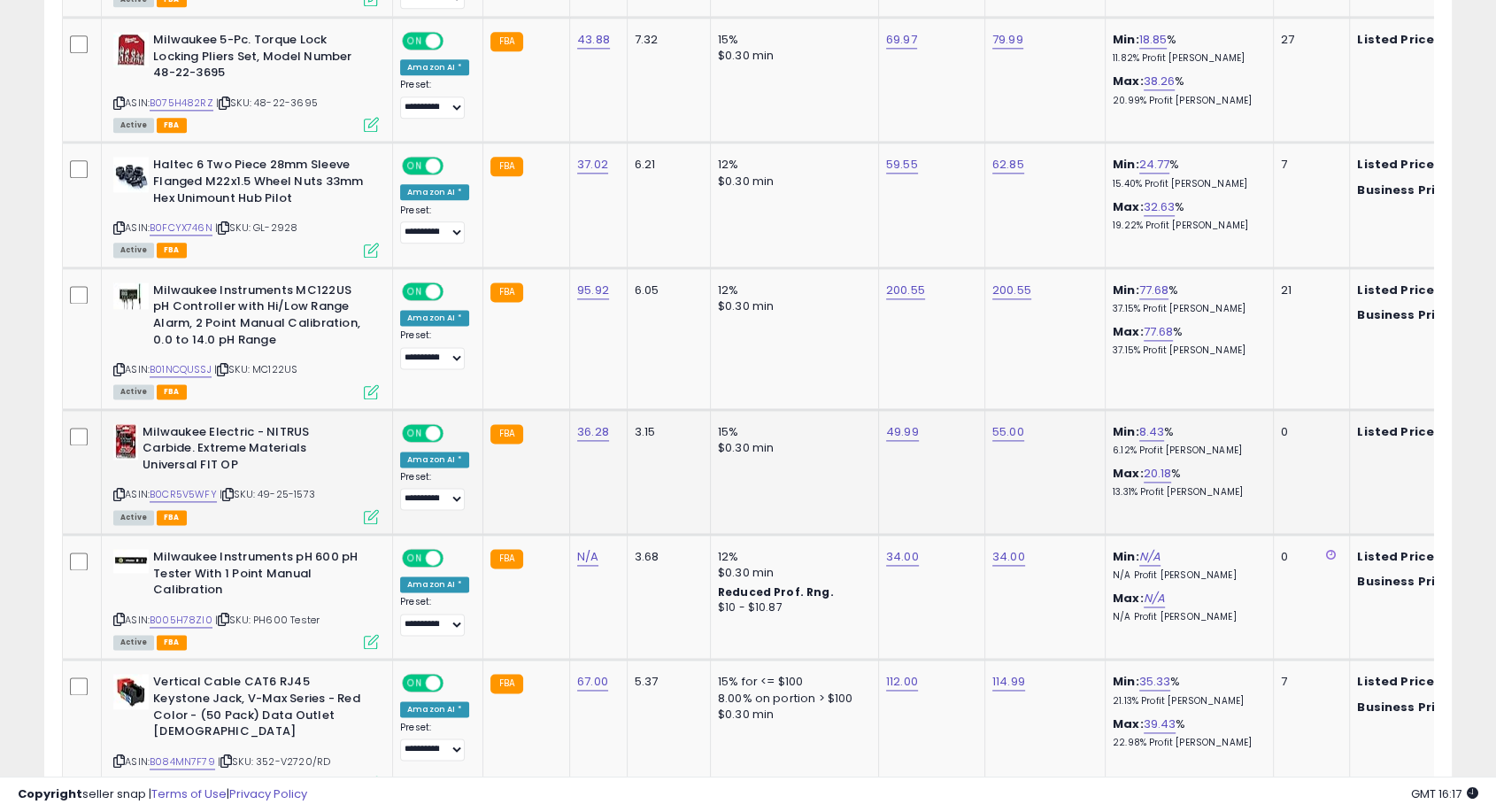
scroll to position [2649, 0]
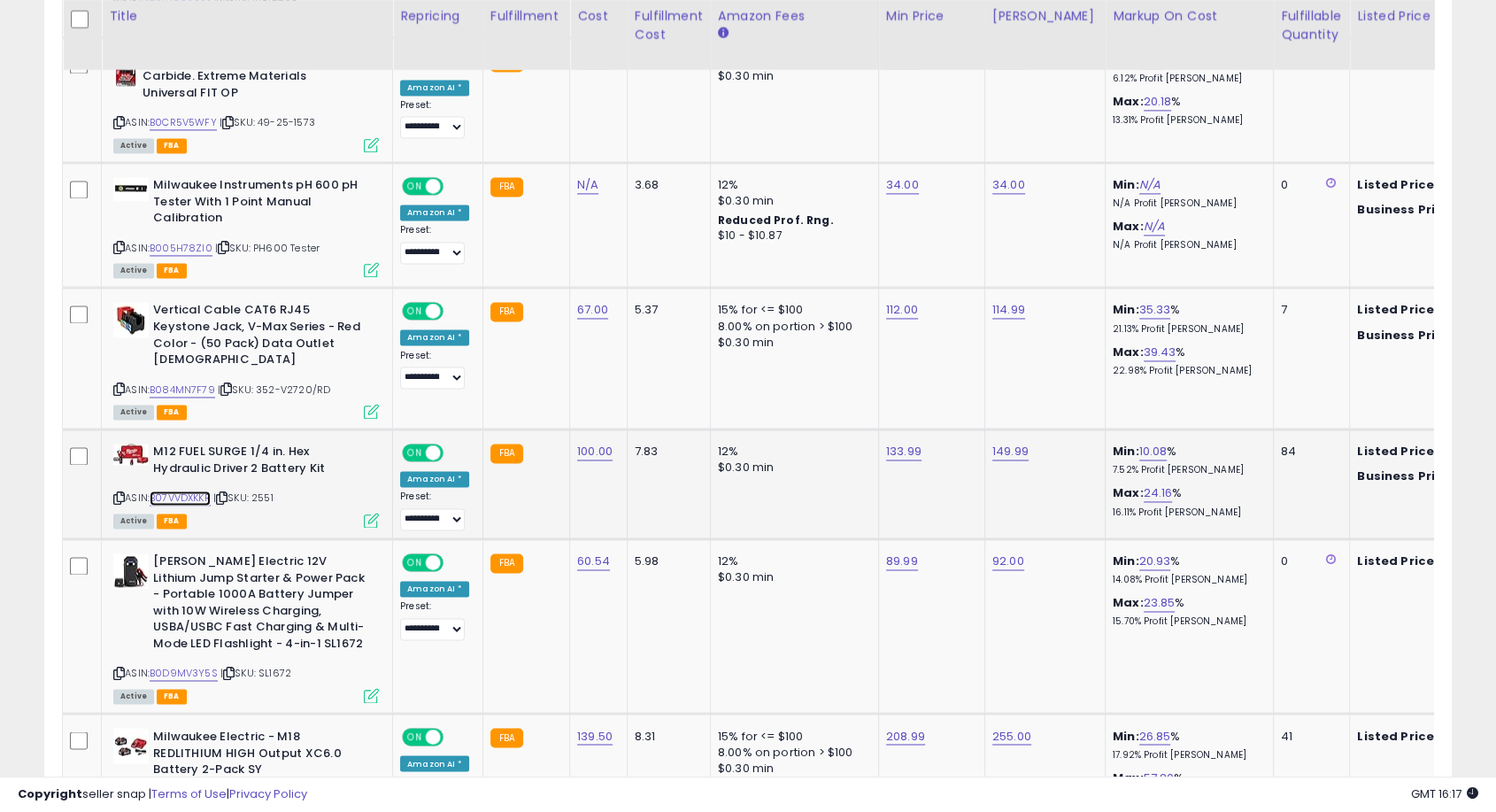
click at [199, 490] on link "B07VVDXKKR" at bounding box center [180, 497] width 61 height 15
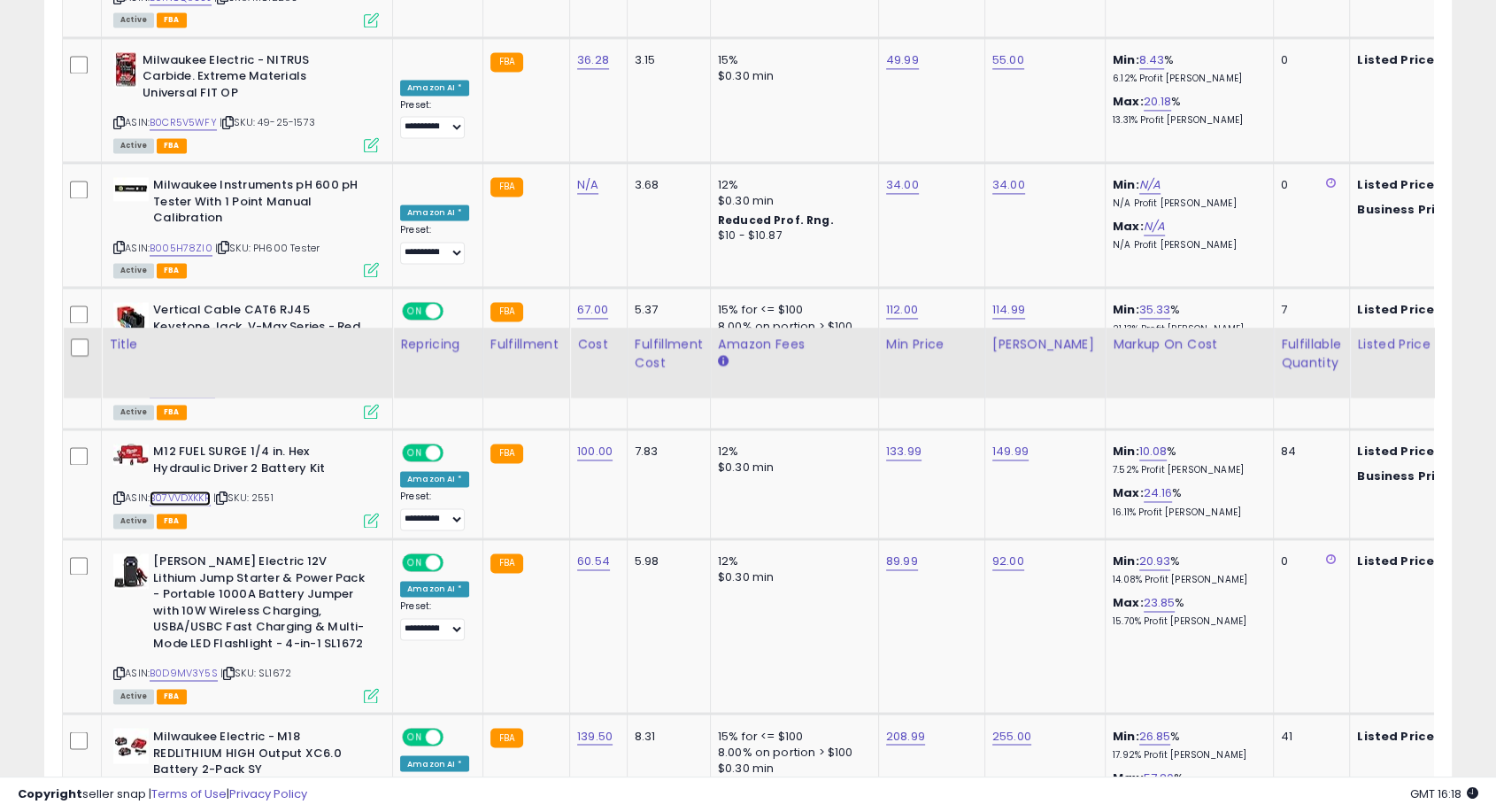
scroll to position [3041, 0]
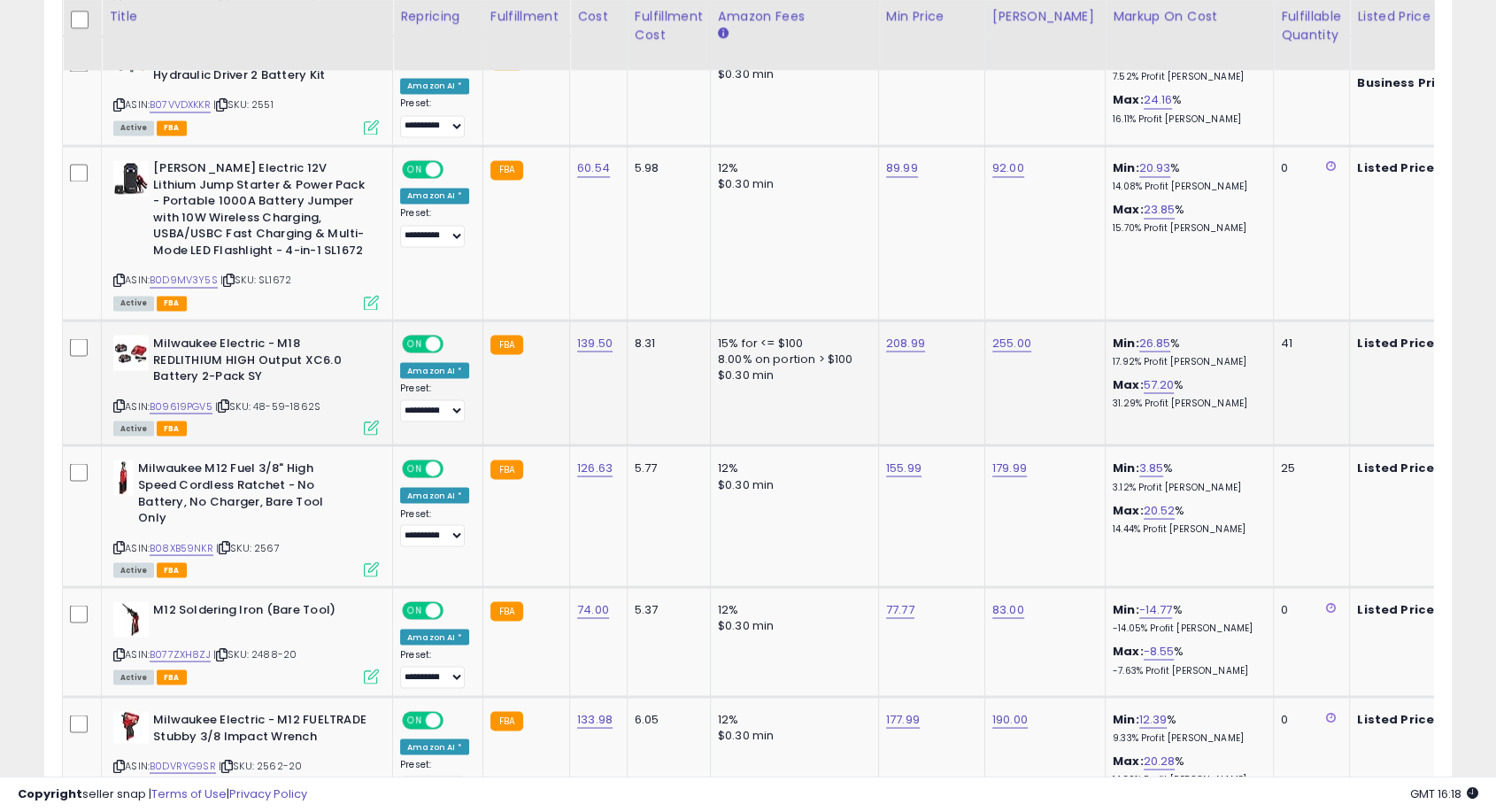
click at [197, 372] on div "ASIN: B09619PGV5 | SKU: 48-59-1862S Active FBA" at bounding box center [246, 384] width 266 height 98
click at [197, 399] on link "B09619PGV5" at bounding box center [181, 406] width 63 height 15
click at [900, 334] on link "208.99" at bounding box center [905, 343] width 39 height 18
drag, startPoint x: 841, startPoint y: 284, endPoint x: 794, endPoint y: 278, distance: 47.4
click at [794, 278] on input "******" at bounding box center [847, 277] width 157 height 31
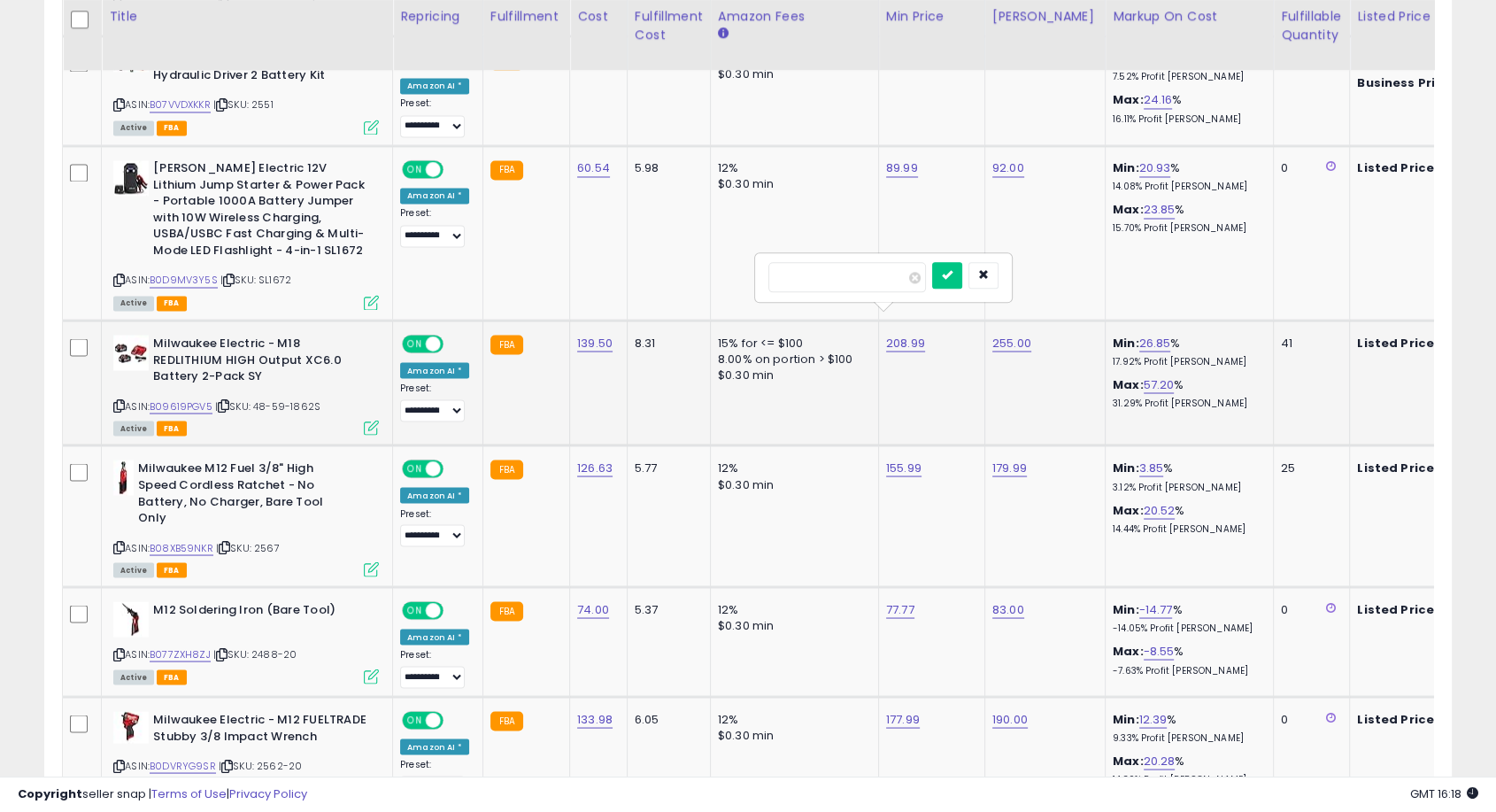
type input "******"
click button "submit" at bounding box center [947, 275] width 31 height 27
click at [888, 334] on link "206.99" at bounding box center [905, 343] width 39 height 18
drag, startPoint x: 868, startPoint y: 279, endPoint x: 798, endPoint y: 287, distance: 70.5
click at [792, 281] on input "******" at bounding box center [847, 277] width 157 height 31
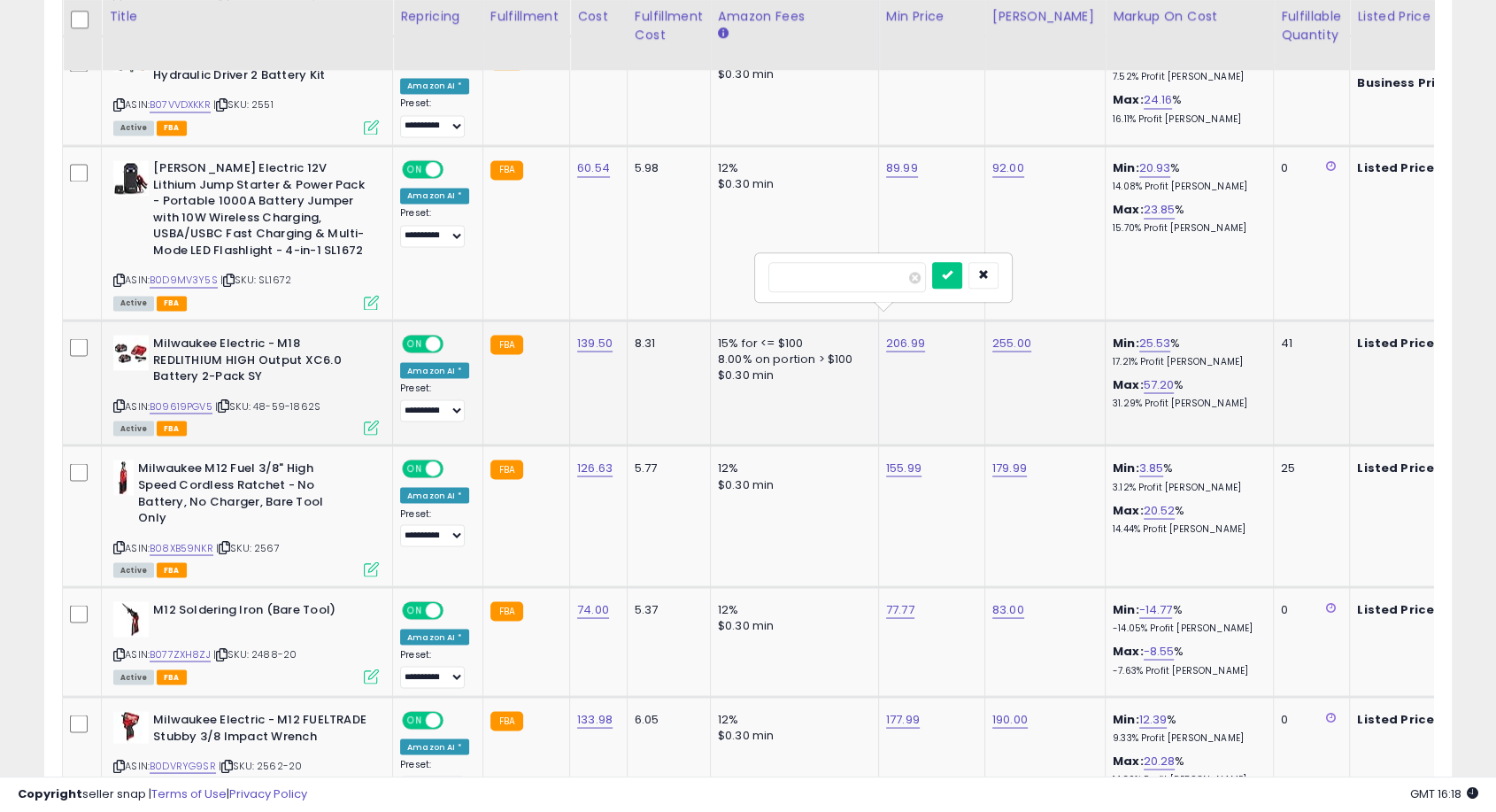
type input "******"
click button "submit" at bounding box center [947, 275] width 31 height 27
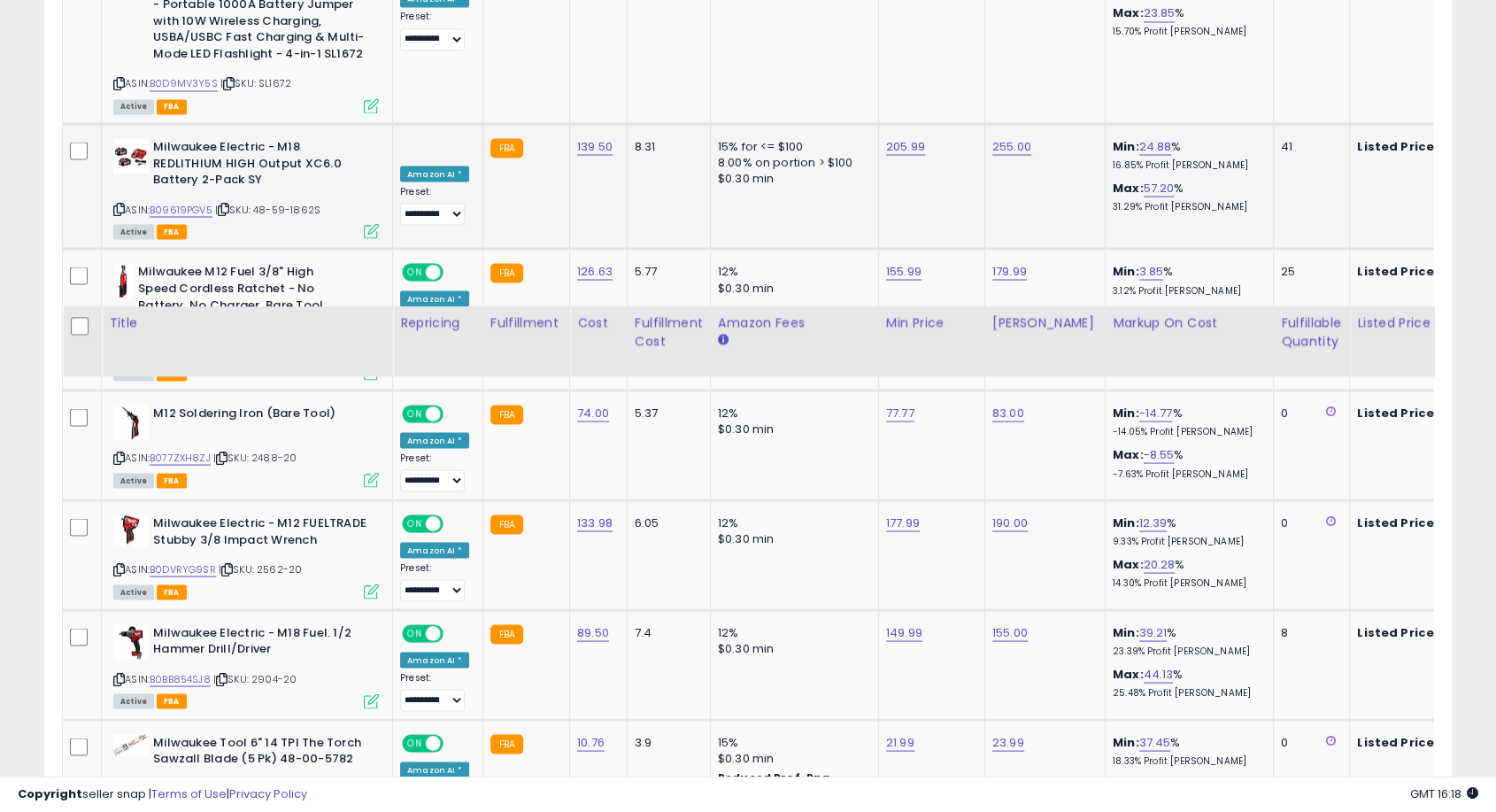
scroll to position [3632, 0]
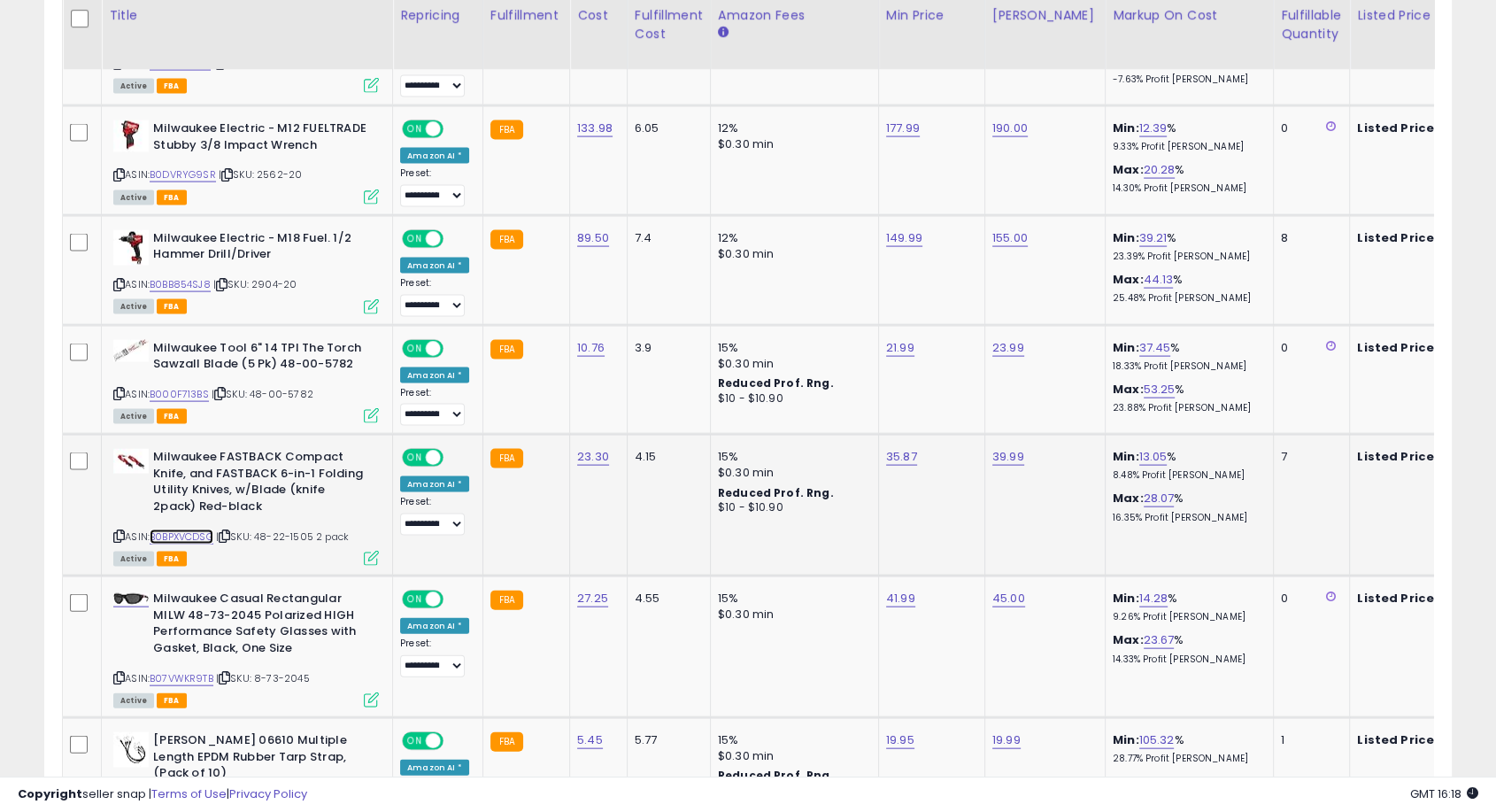
click at [191, 530] on link "B0BPXVCDSG" at bounding box center [181, 536] width 64 height 15
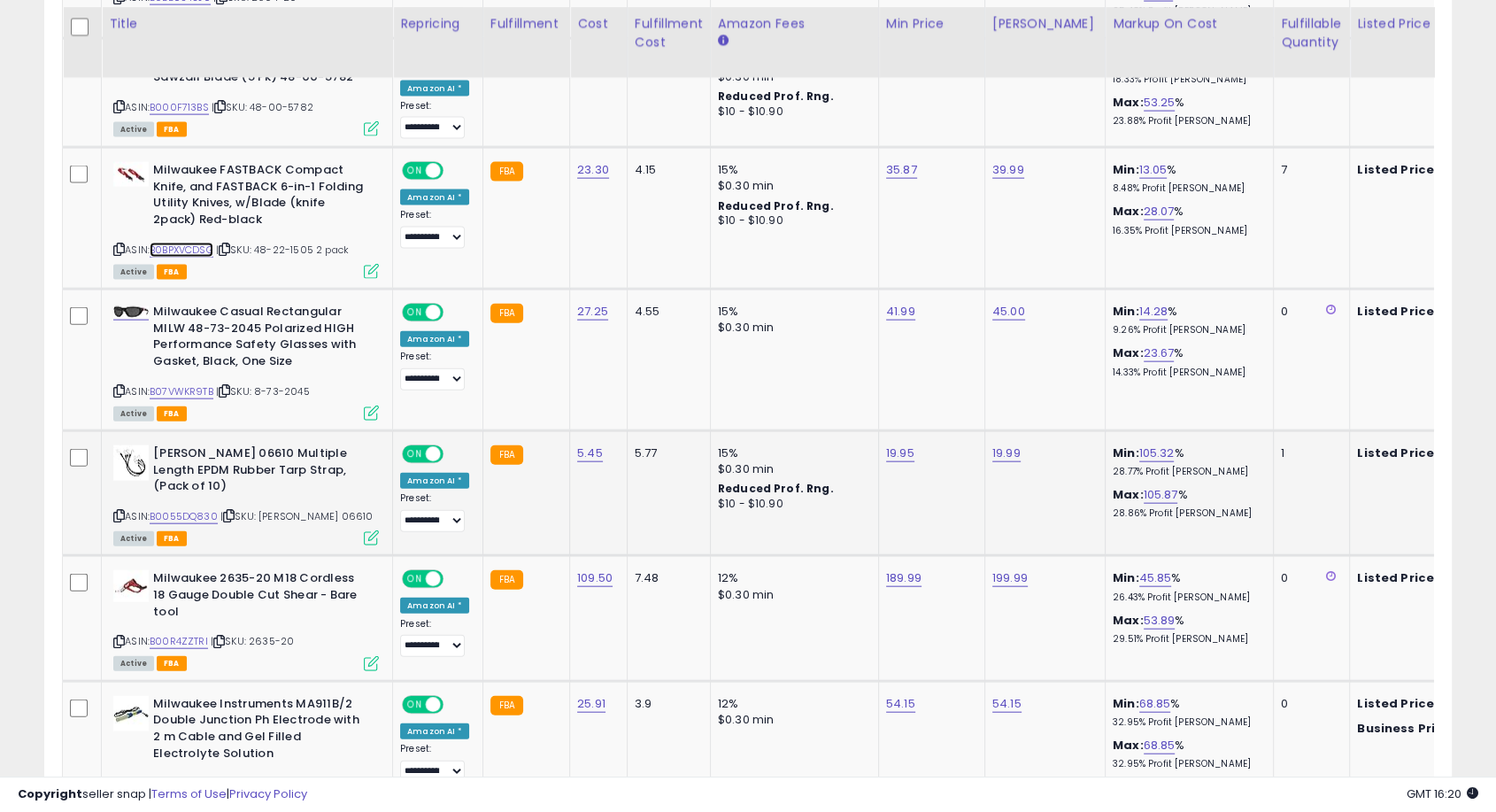
scroll to position [3927, 0]
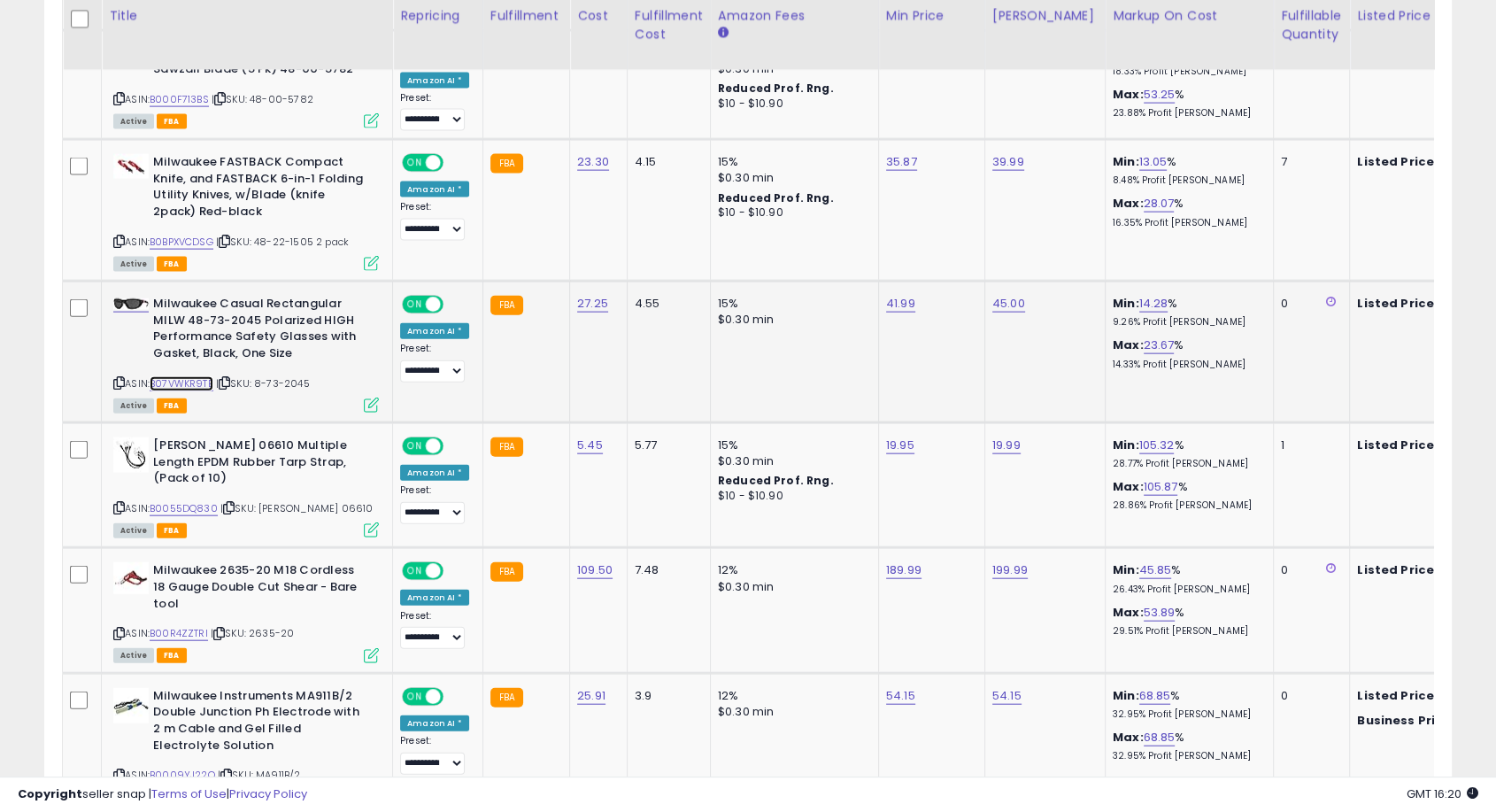
click at [192, 376] on link "B07VWKR9TB" at bounding box center [181, 383] width 64 height 15
click at [903, 295] on link "41.99" at bounding box center [901, 304] width 30 height 18
type input "*****"
click button "submit" at bounding box center [942, 217] width 31 height 27
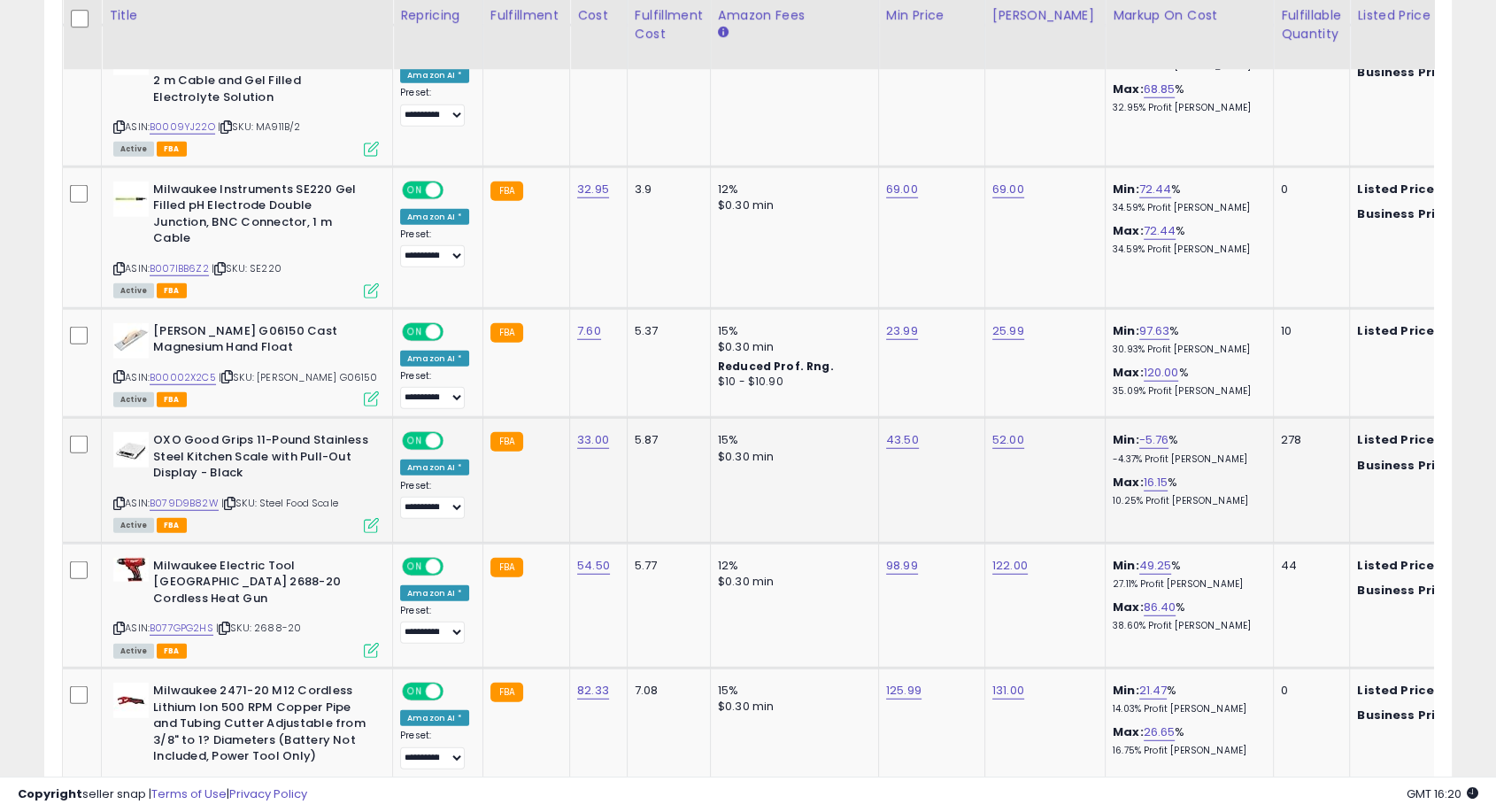
scroll to position [4615, 0]
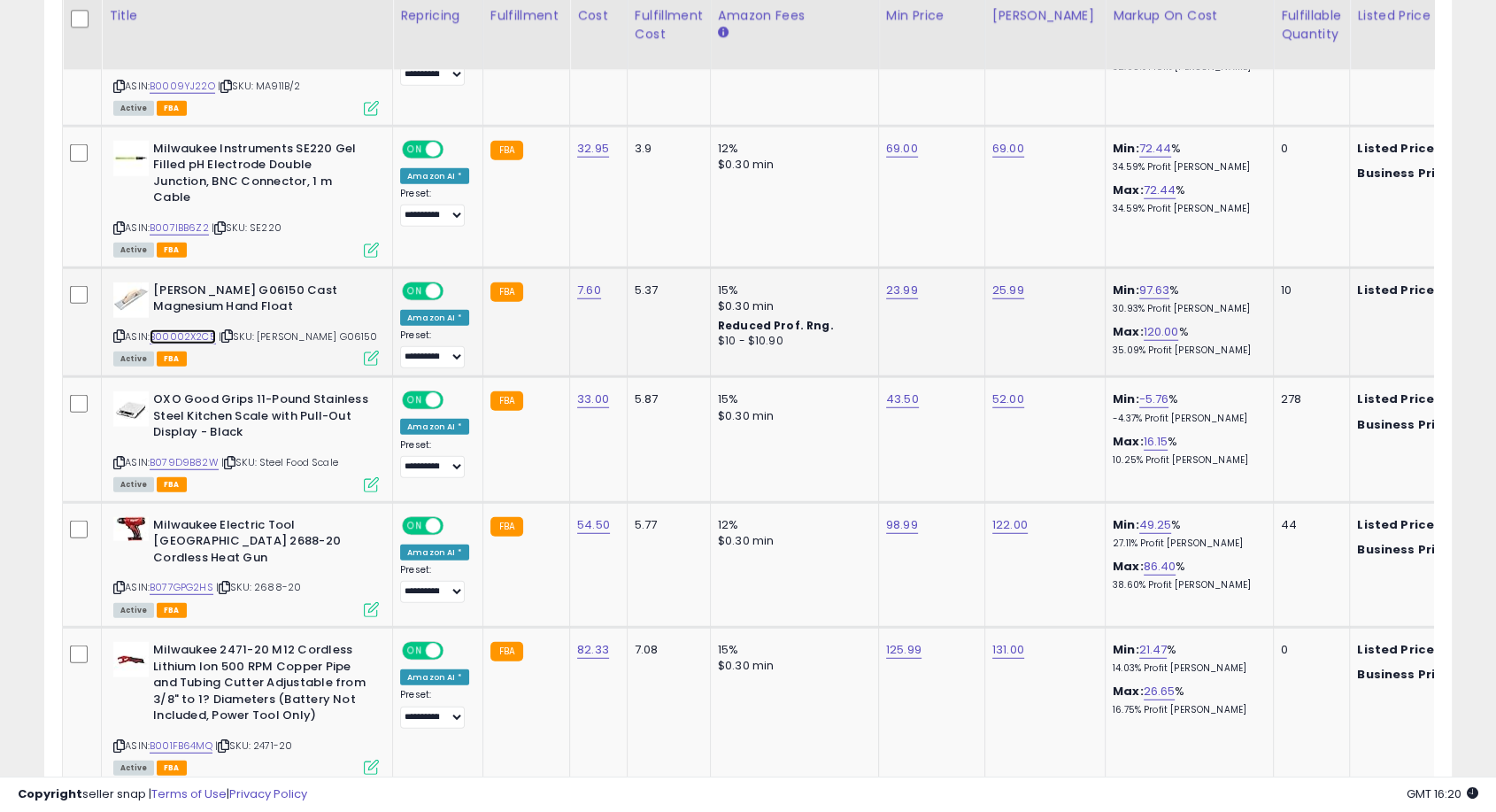
click at [193, 330] on link "B00002X2C5" at bounding box center [182, 337] width 66 height 15
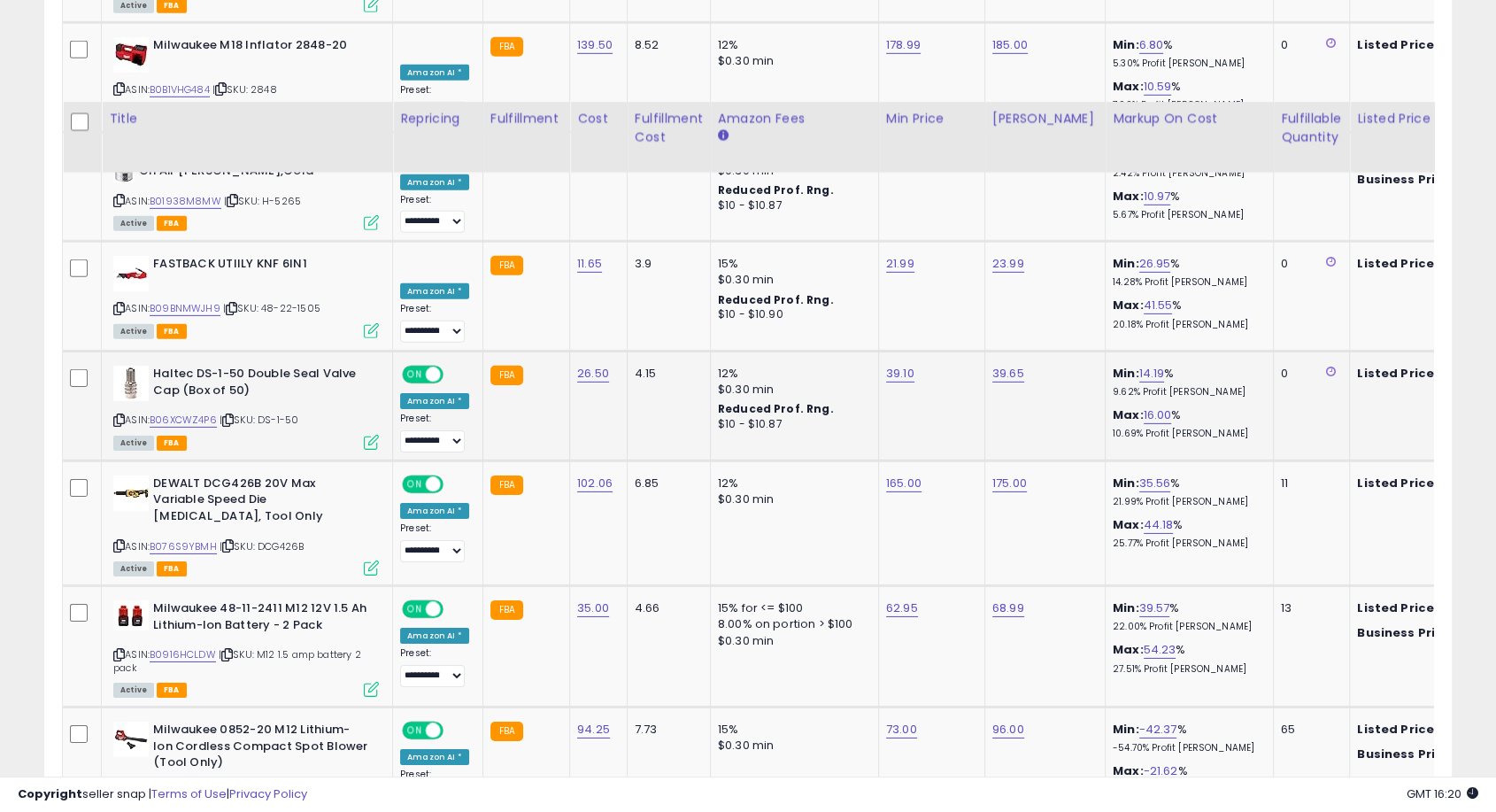
scroll to position [5501, 0]
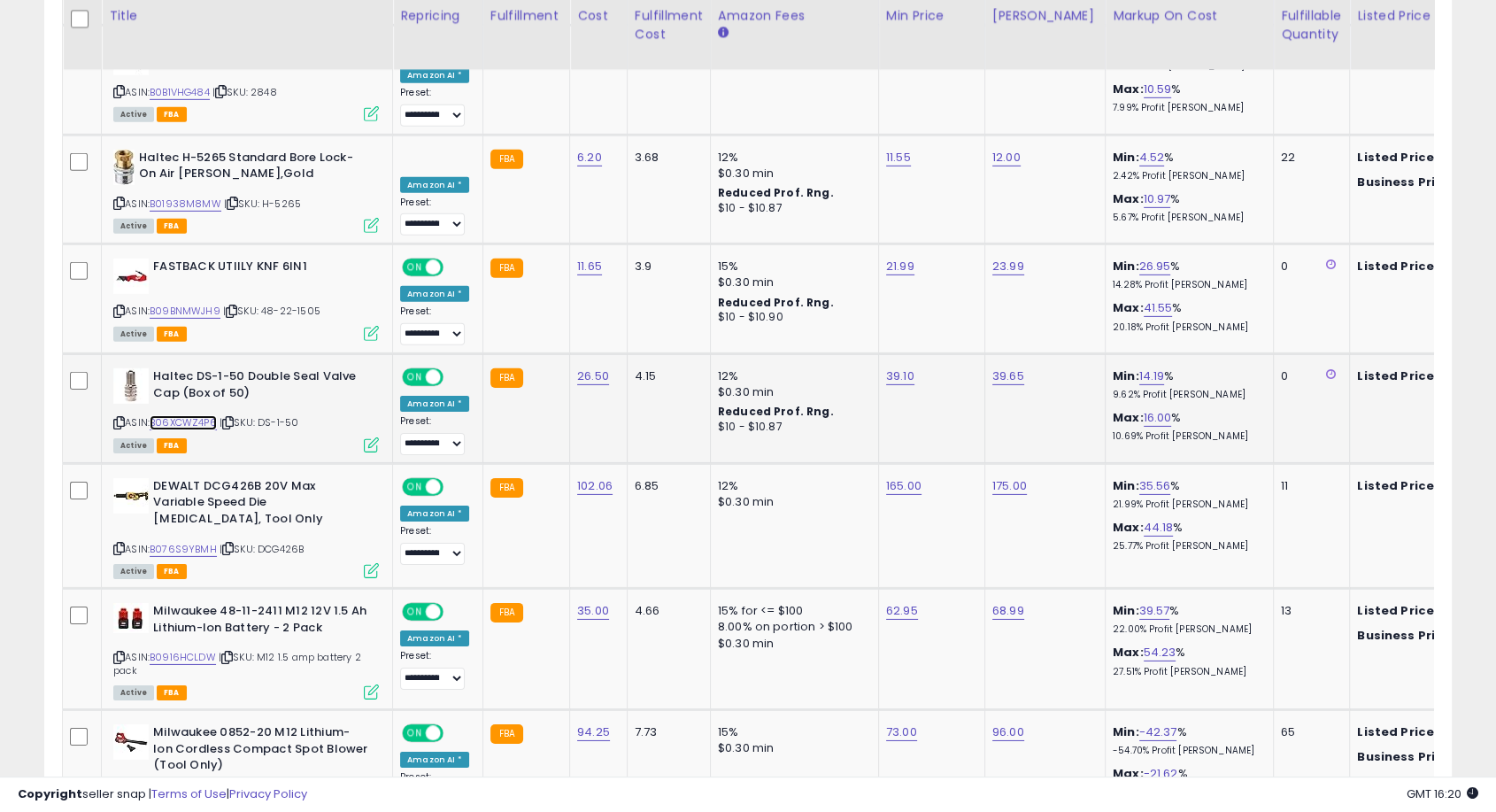
click at [195, 415] on link "B06XCWZ4P6" at bounding box center [183, 422] width 67 height 15
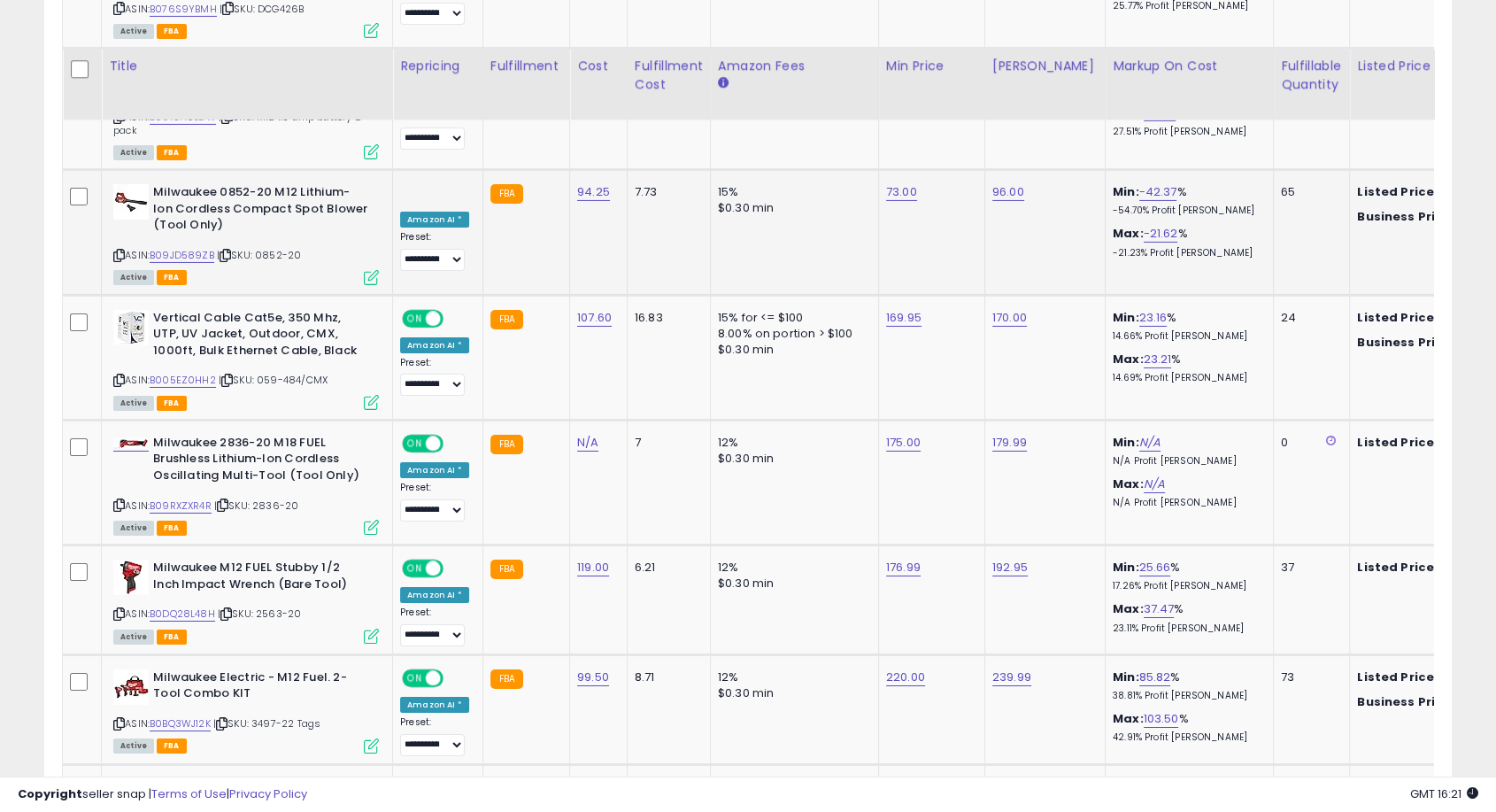
scroll to position [6091, 0]
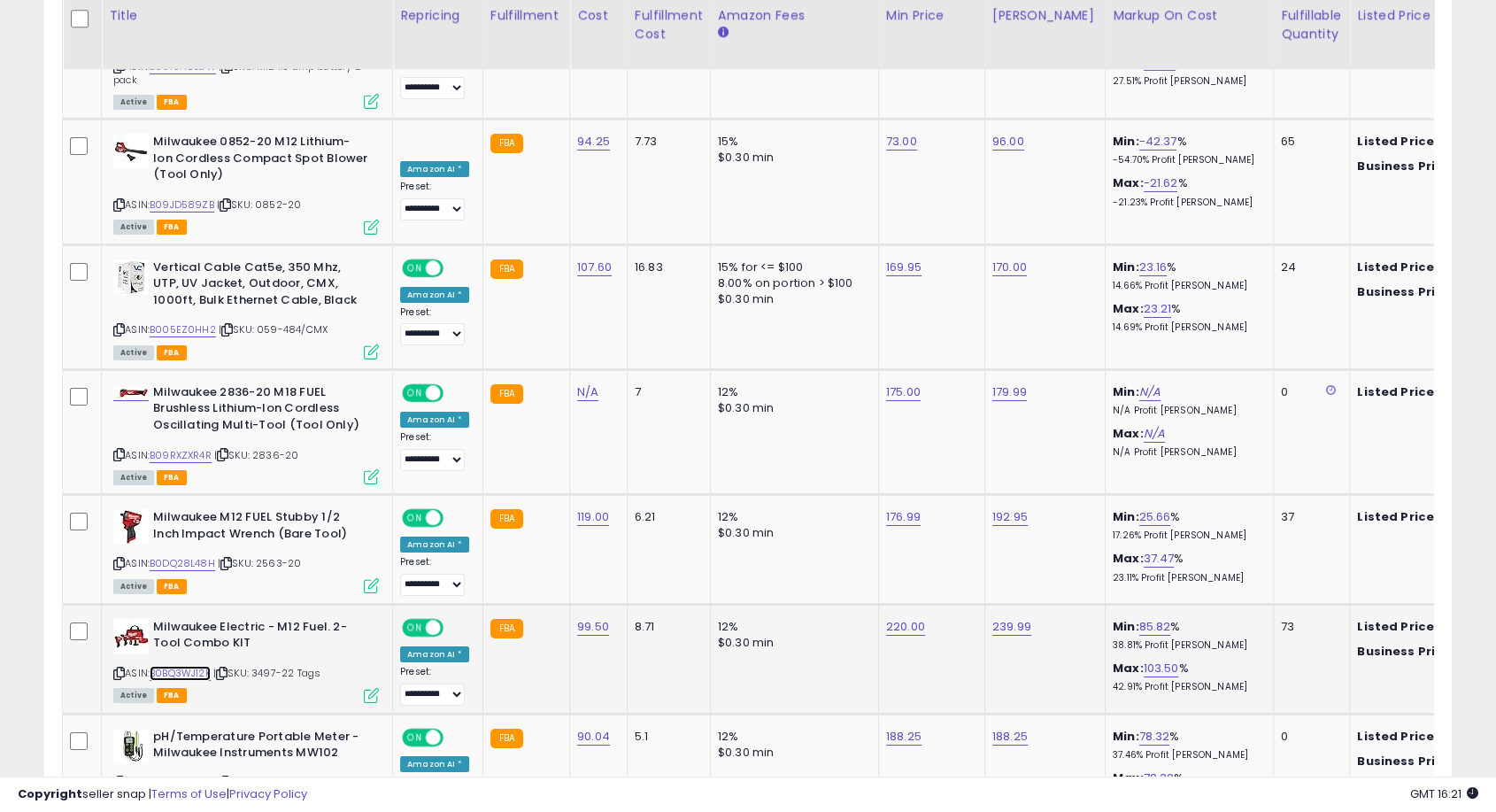
click at [196, 665] on link "B0BQ3WJ12K" at bounding box center [180, 672] width 61 height 15
click at [897, 618] on link "220.00" at bounding box center [905, 627] width 39 height 18
drag, startPoint x: 860, startPoint y: 472, endPoint x: 785, endPoint y: 466, distance: 75.2
click at [785, 466] on input "******" at bounding box center [846, 470] width 157 height 31
type input "******"
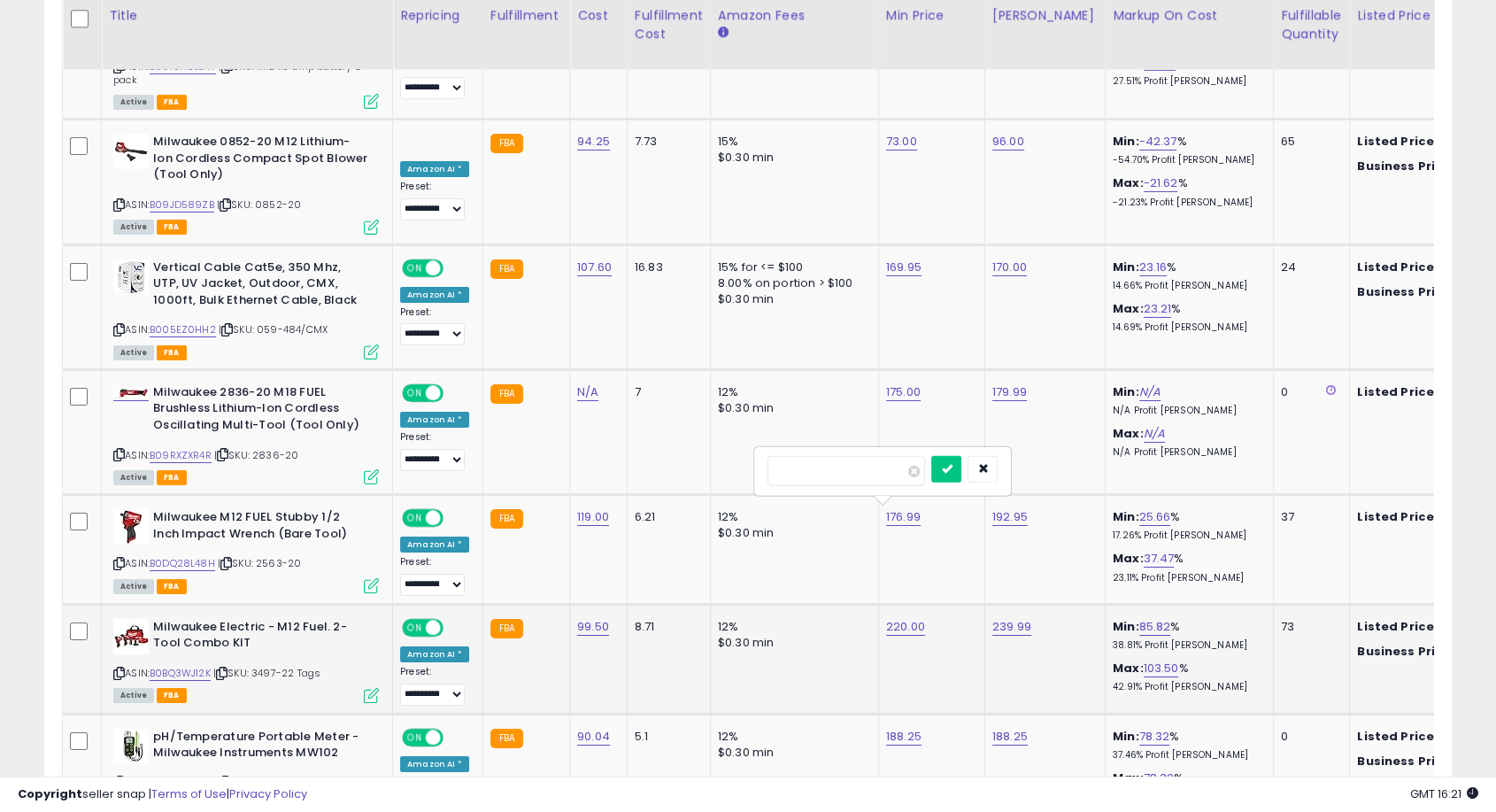
click button "submit" at bounding box center [946, 468] width 31 height 27
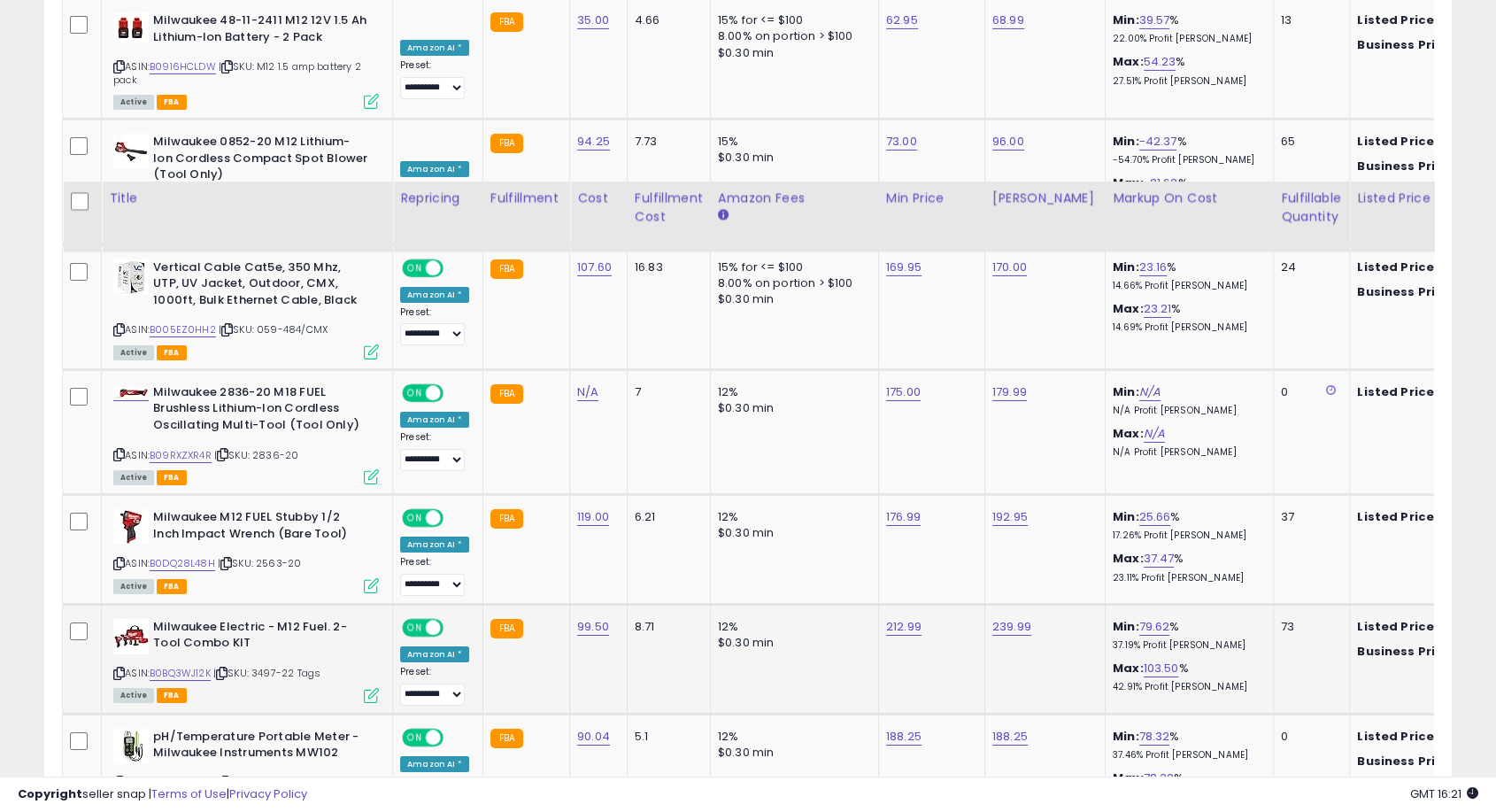
scroll to position [6409, 0]
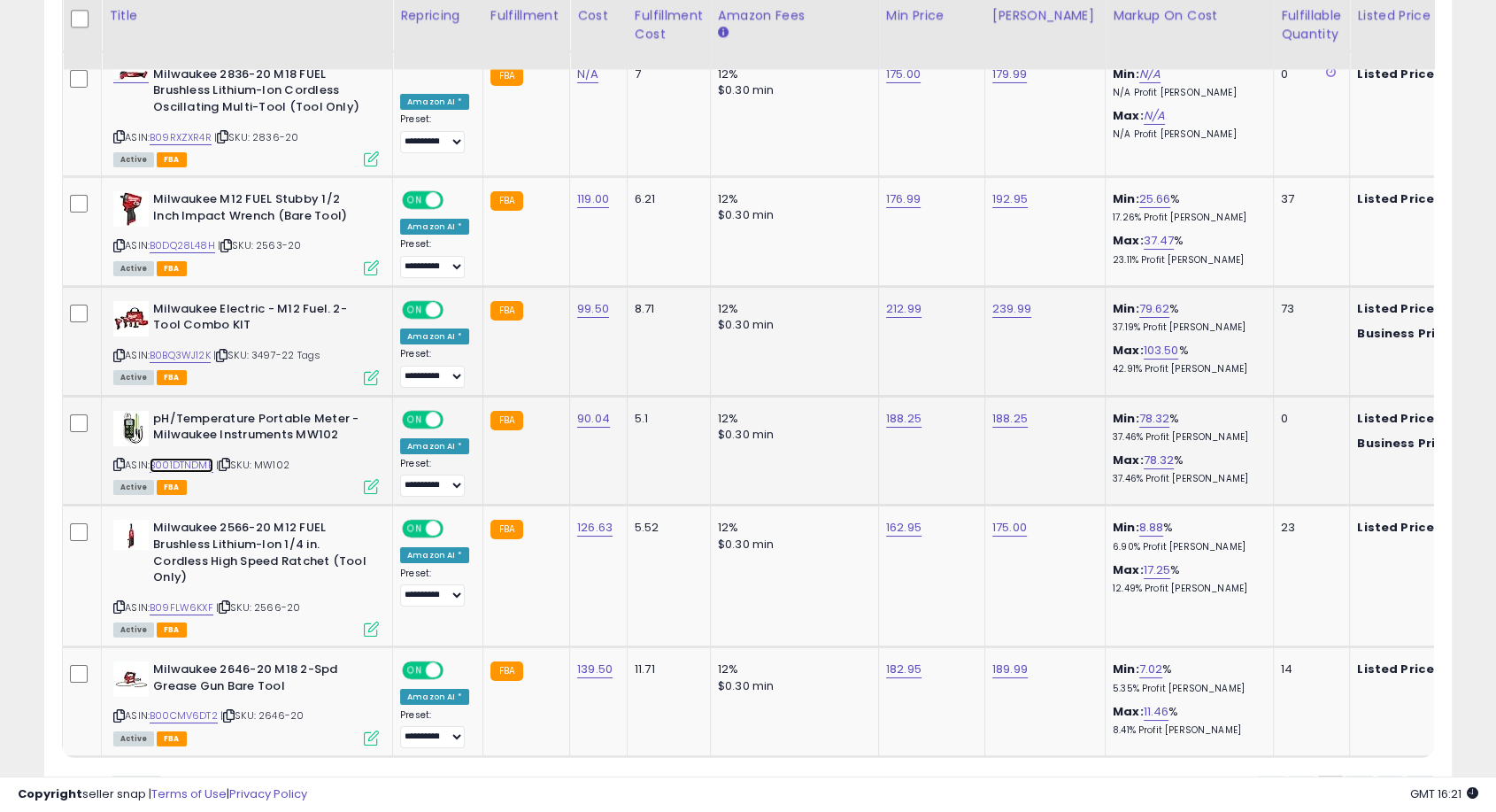
click at [206, 458] on link "B001DTNDME" at bounding box center [181, 465] width 64 height 15
click at [1354, 776] on link "2" at bounding box center [1359, 790] width 31 height 31
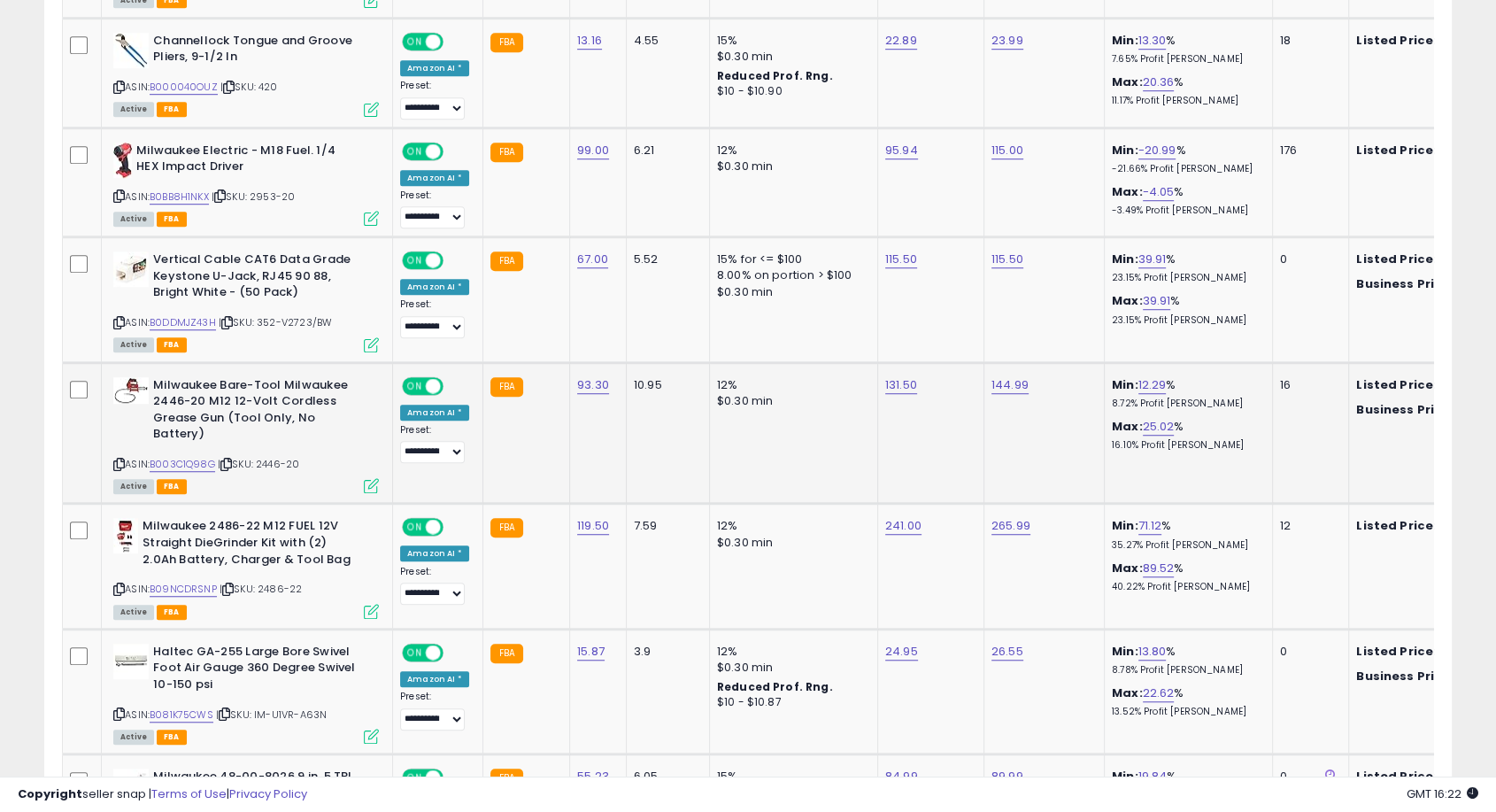
scroll to position [1172, 0]
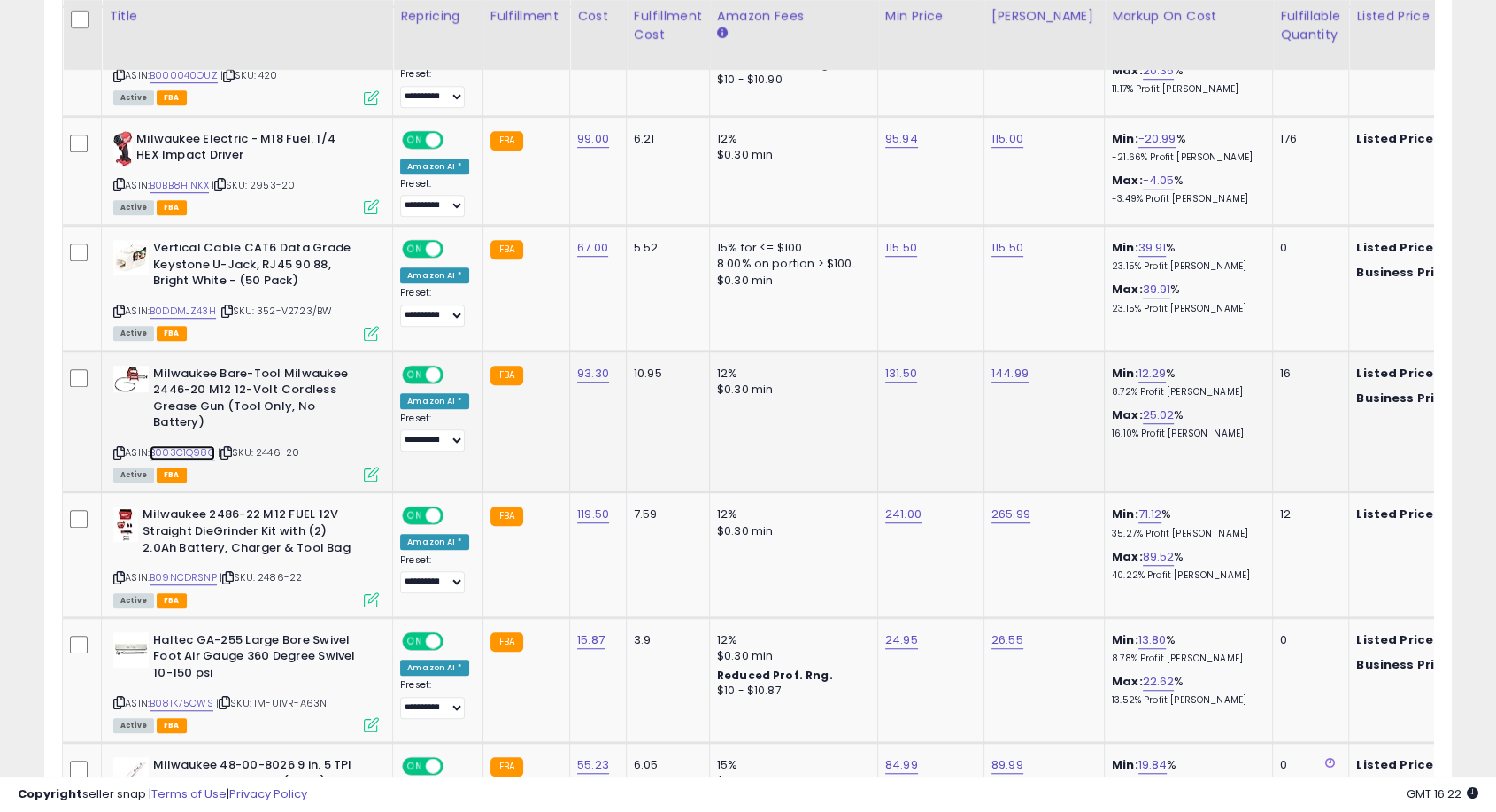
click at [187, 445] on link "B003C1Q98G" at bounding box center [182, 452] width 66 height 15
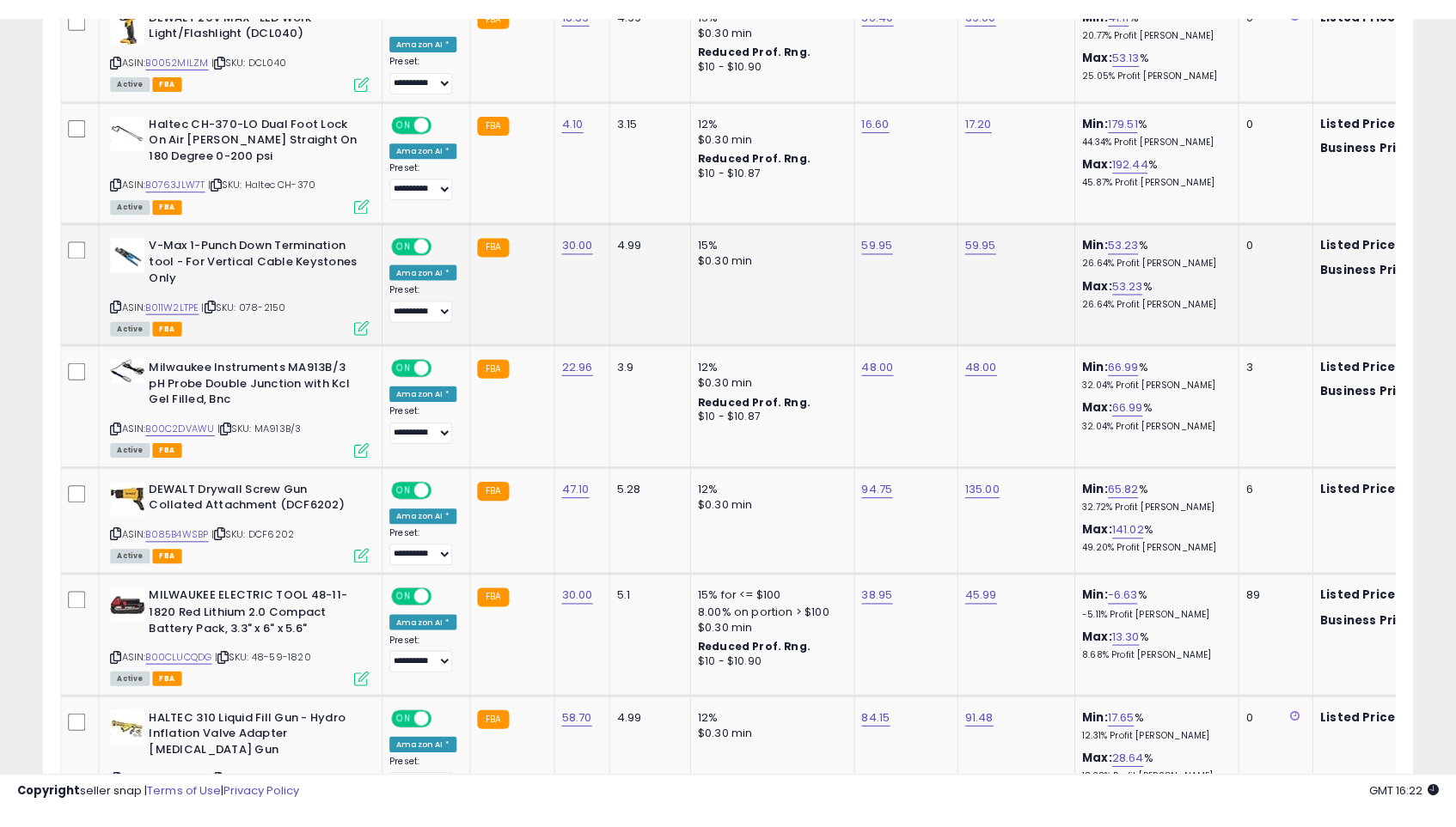
scroll to position [1901, 0]
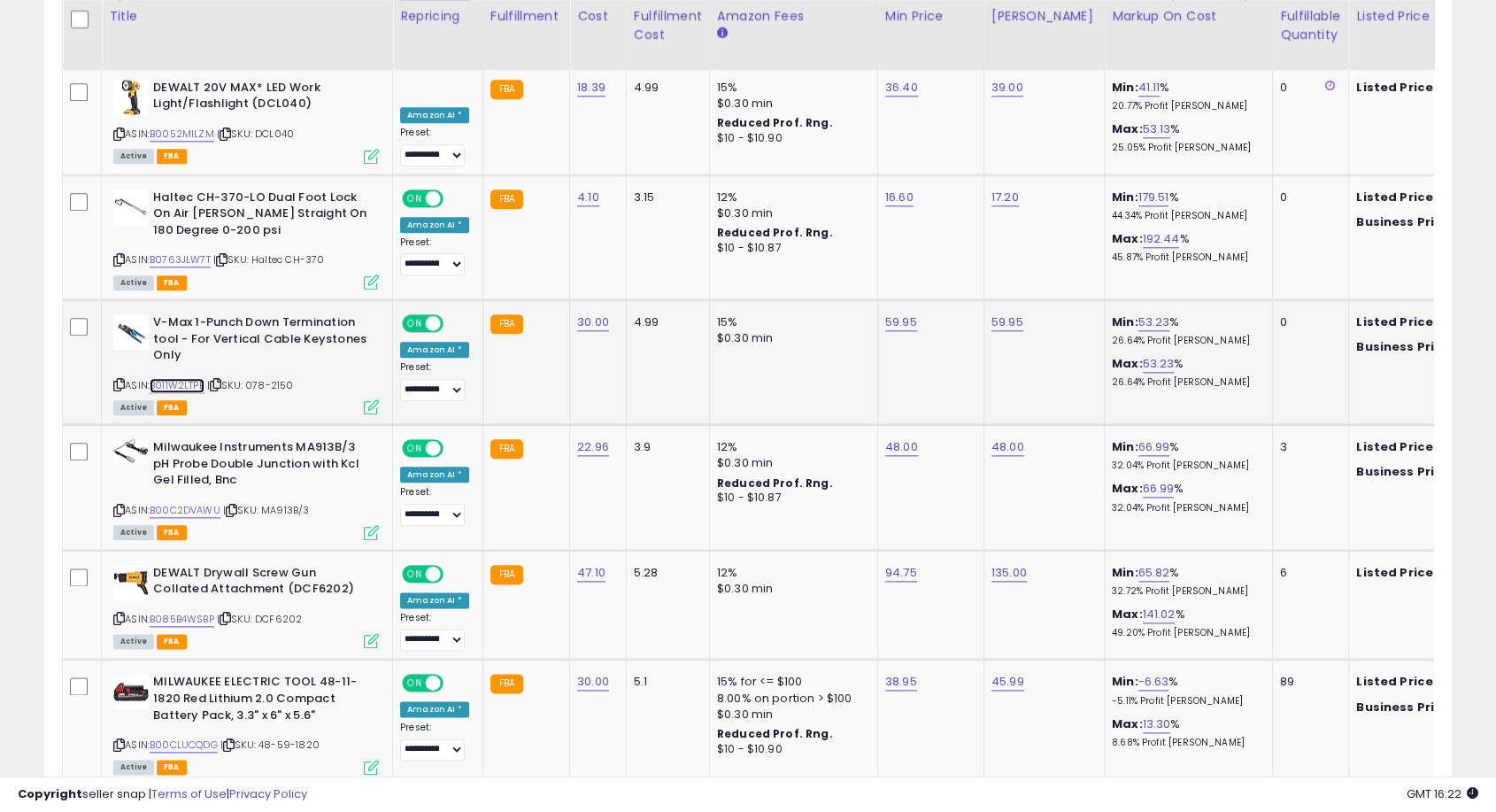
click at [184, 378] on link "B011W2LTPE" at bounding box center [177, 385] width 55 height 15
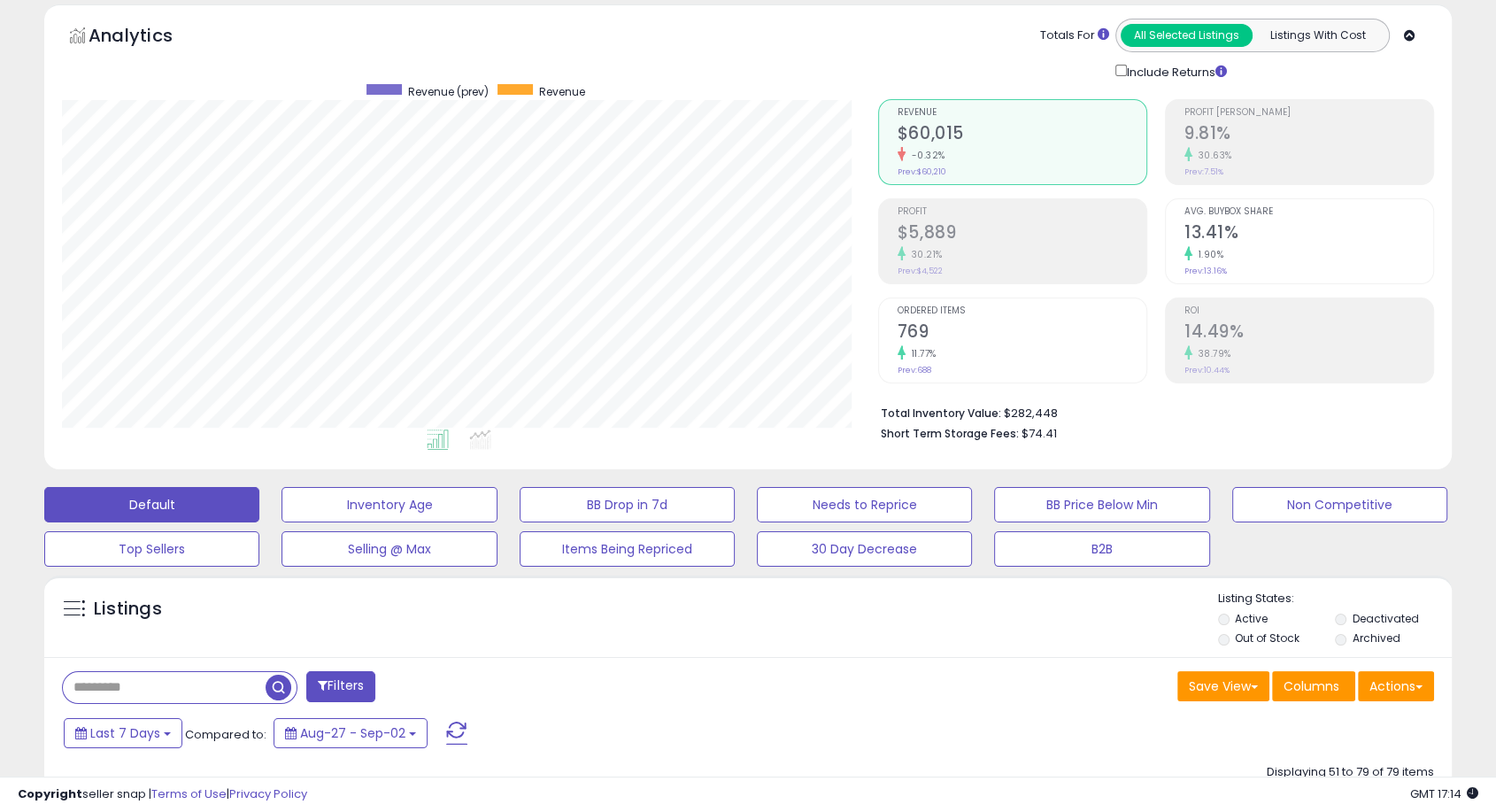
scroll to position [0, 0]
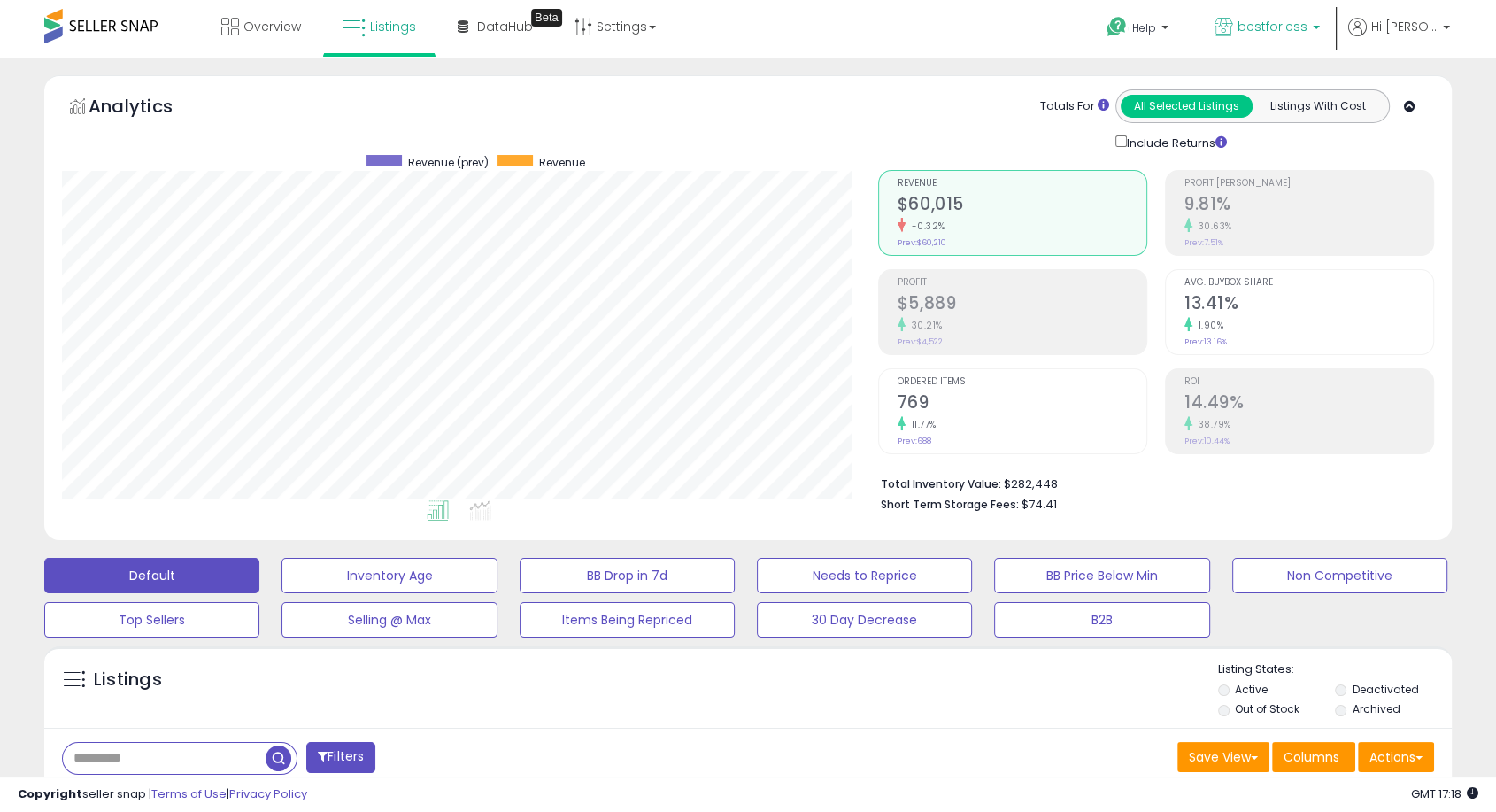
click at [1303, 27] on span "bestforless" at bounding box center [1273, 27] width 70 height 18
click at [1000, 29] on div "Help Contact Support Search Knowledge Hub Request a Feature bestforless" at bounding box center [1221, 37] width 495 height 75
click at [1426, 29] on span "Hi [PERSON_NAME]" at bounding box center [1403, 27] width 66 height 18
click at [1417, 84] on li "Account" at bounding box center [1409, 95] width 74 height 44
click at [1414, 93] on link "Account" at bounding box center [1410, 94] width 47 height 17
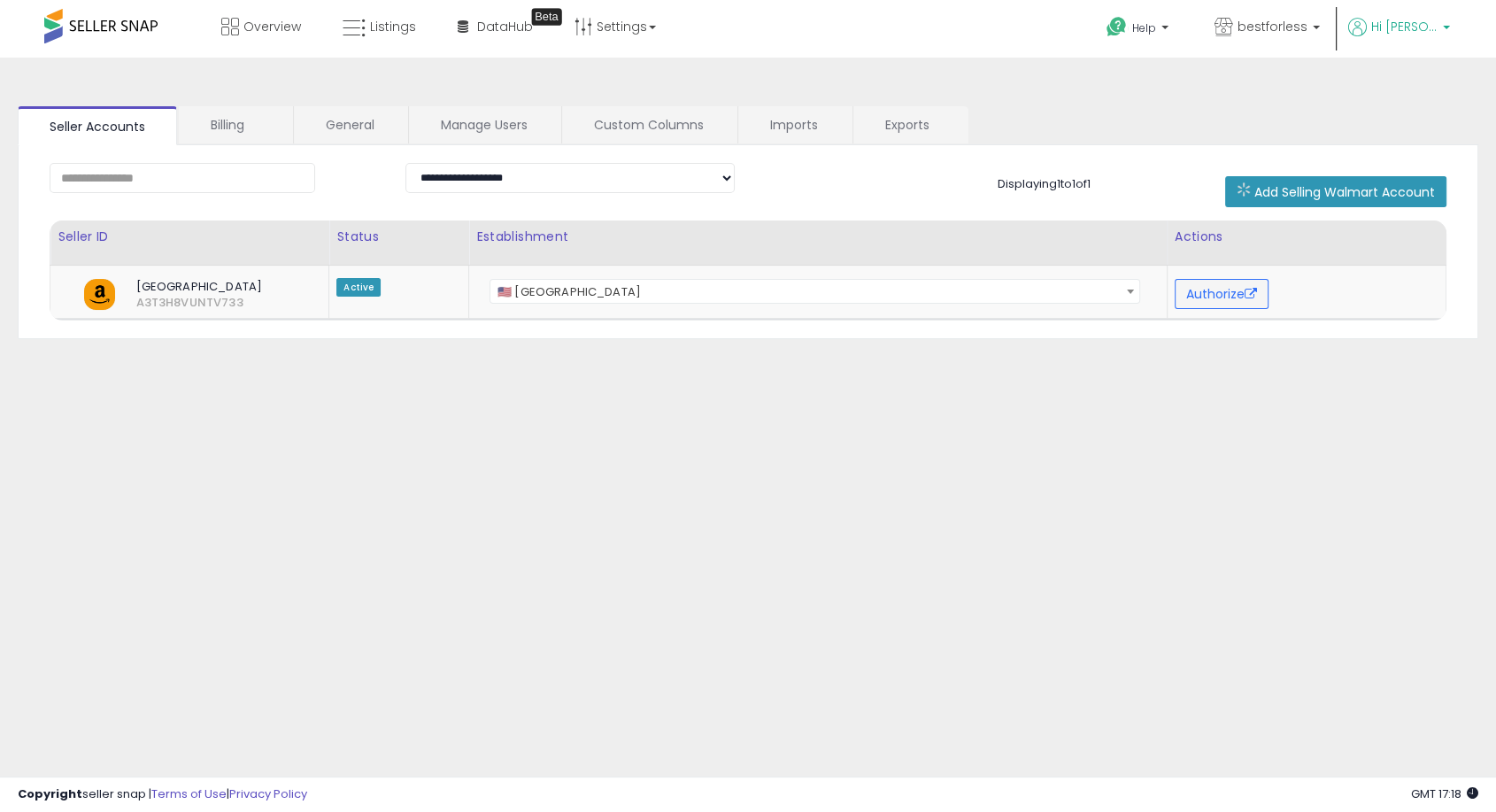
click at [1421, 30] on span "Hi [PERSON_NAME]" at bounding box center [1403, 27] width 66 height 18
click at [1397, 190] on link "Logout" at bounding box center [1410, 187] width 39 height 17
